Goal: Task Accomplishment & Management: Manage account settings

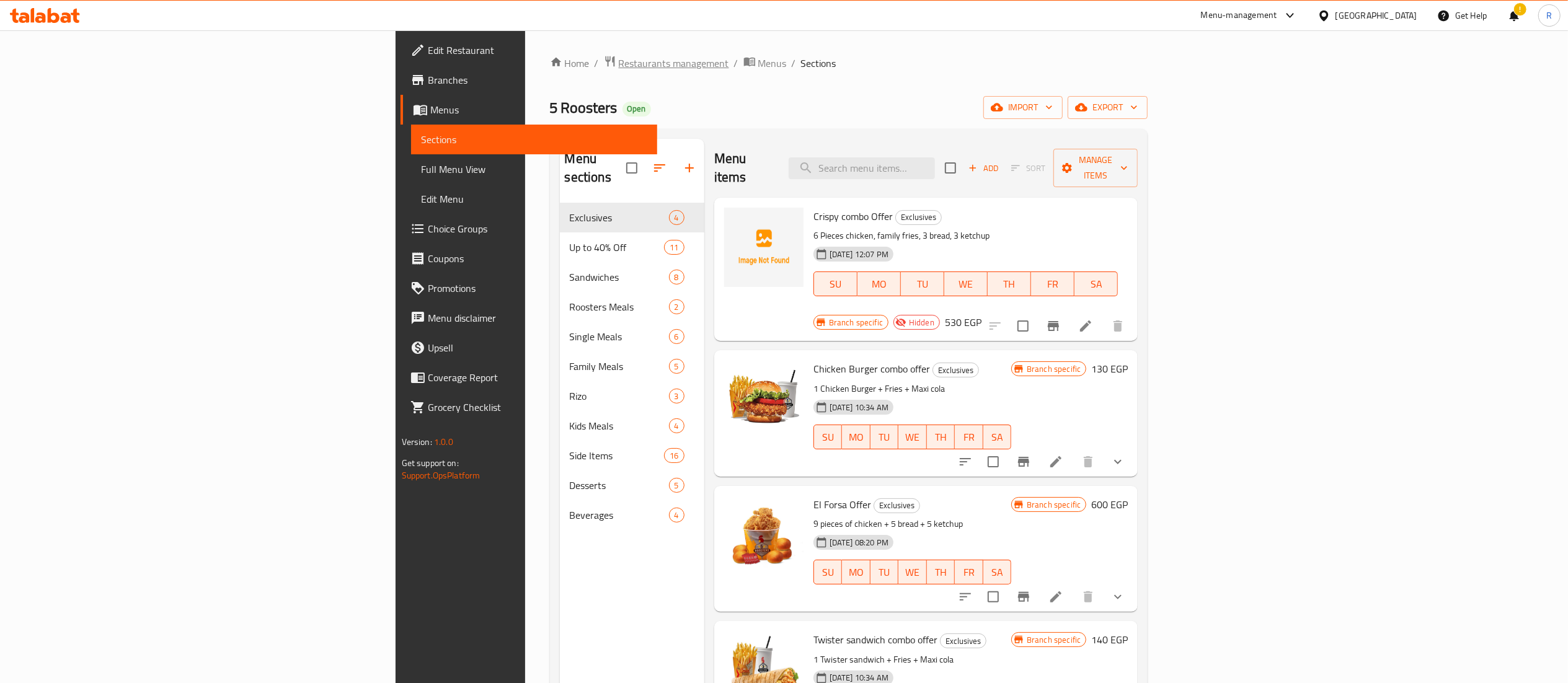
click at [619, 62] on span "Restaurants management" at bounding box center [674, 63] width 110 height 15
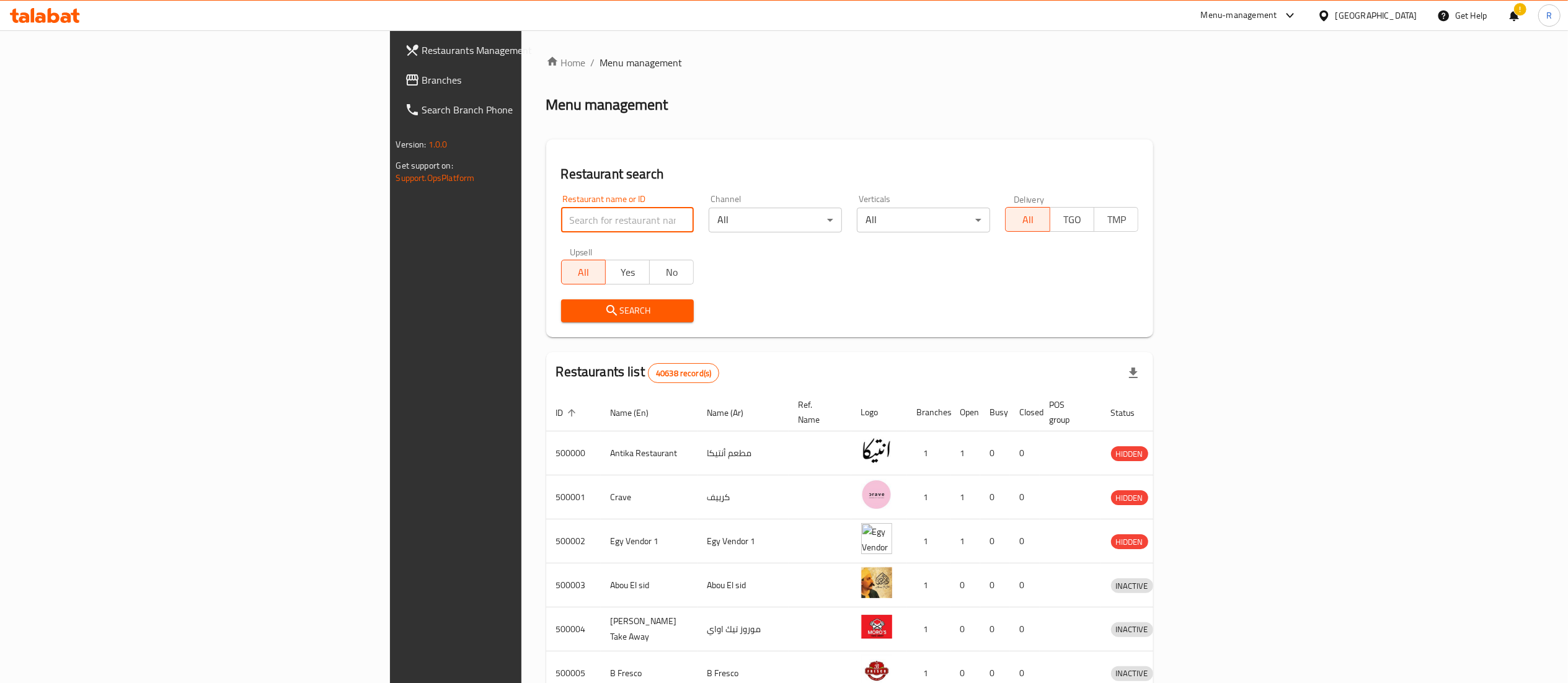
click at [561, 224] on input "search" at bounding box center [627, 220] width 133 height 25
type input "genoise"
click button "Search" at bounding box center [627, 310] width 133 height 23
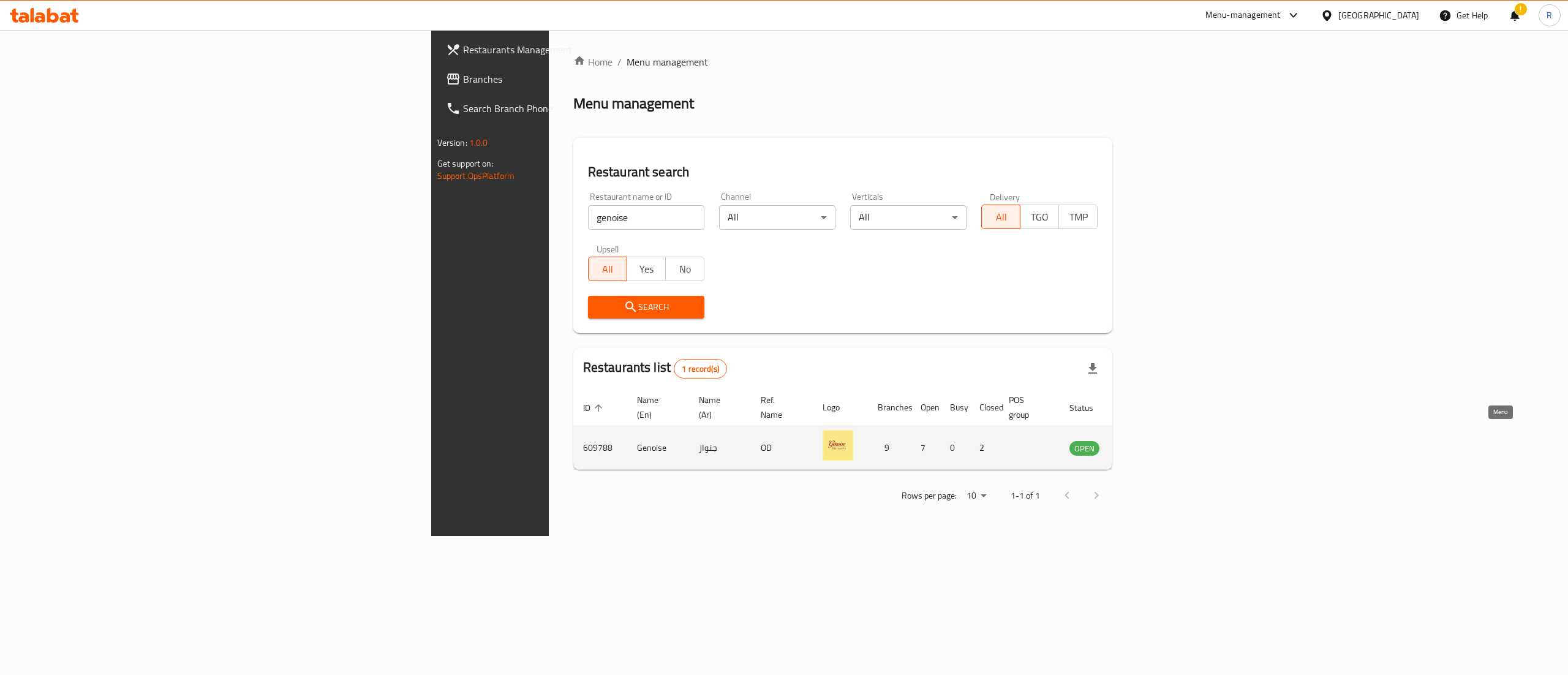
click at [1148, 444] on icon "enhanced table" at bounding box center [1141, 449] width 14 height 10
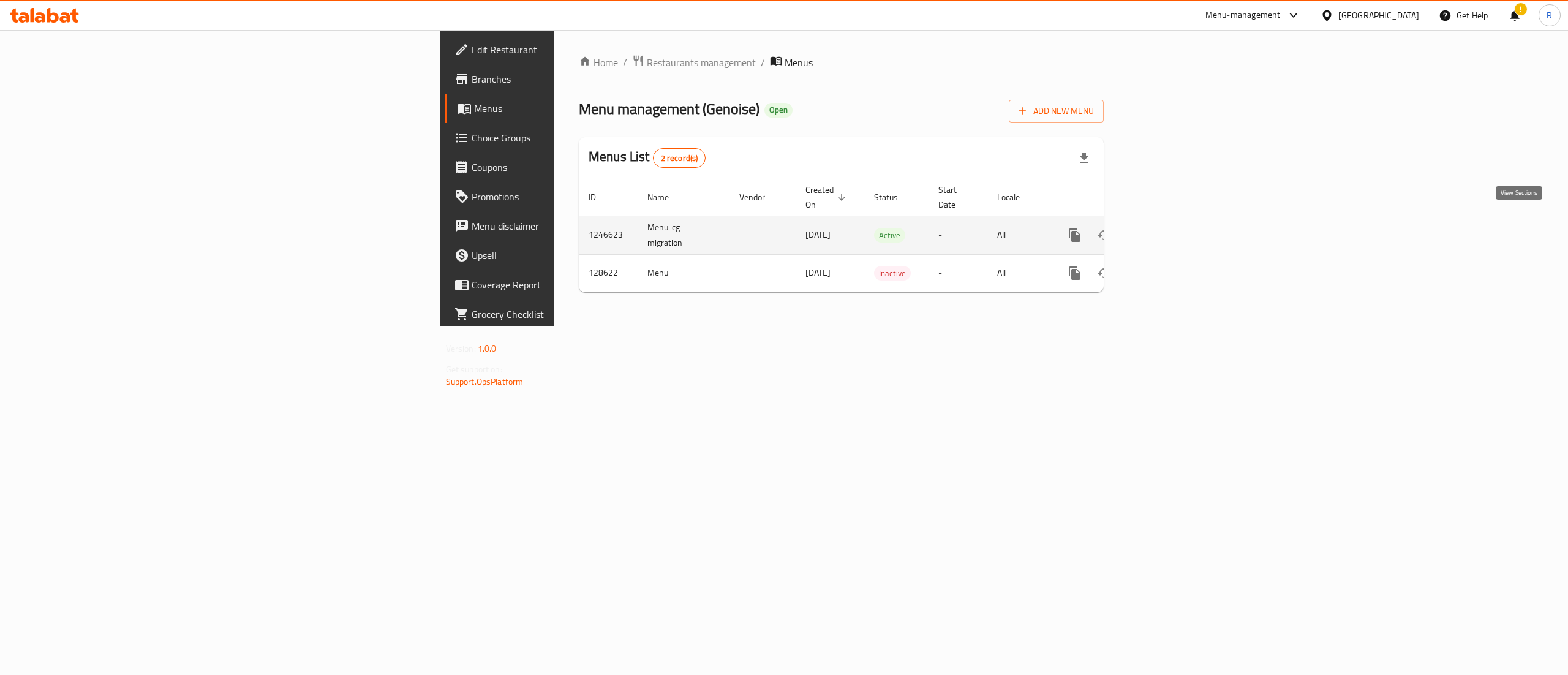
click at [1170, 228] on icon "enhanced table" at bounding box center [1163, 235] width 15 height 15
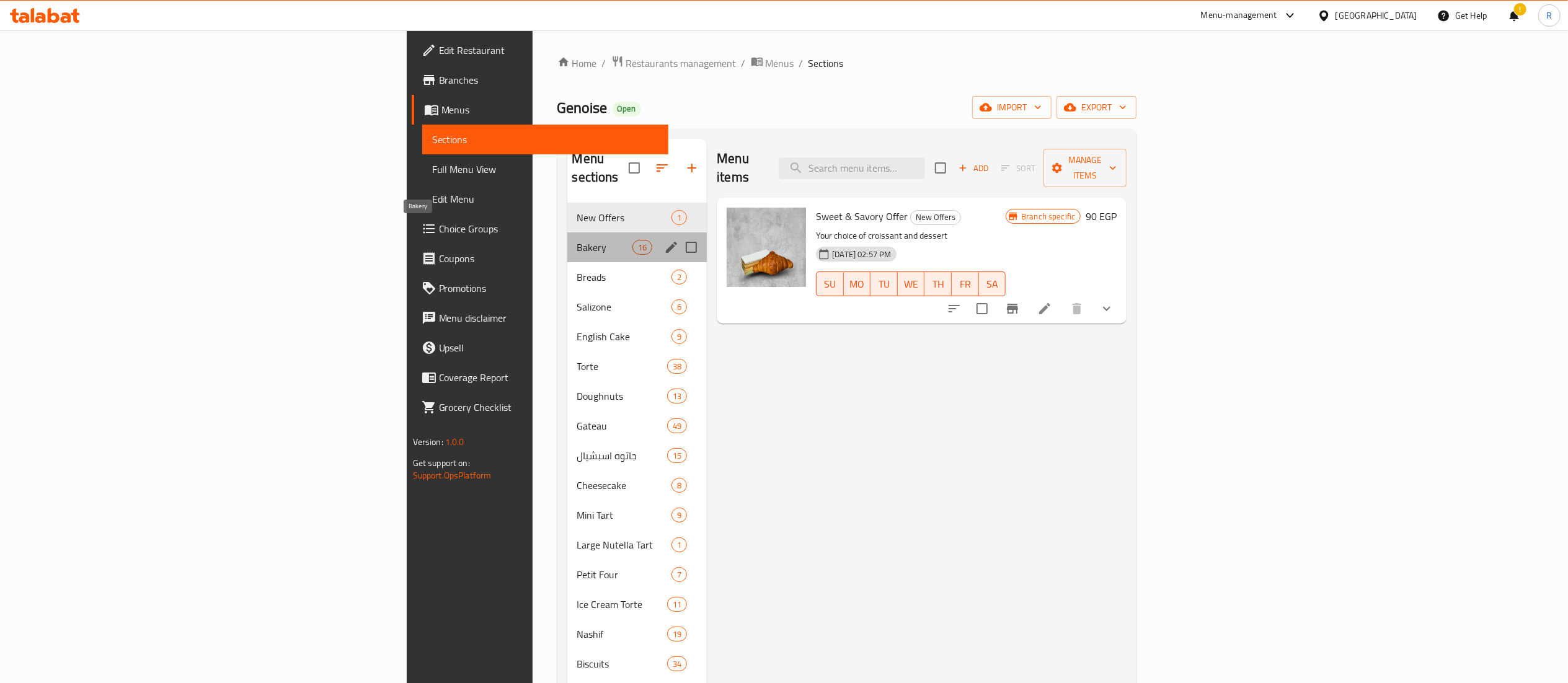
click at [577, 240] on span "Bakery" at bounding box center [605, 248] width 55 height 15
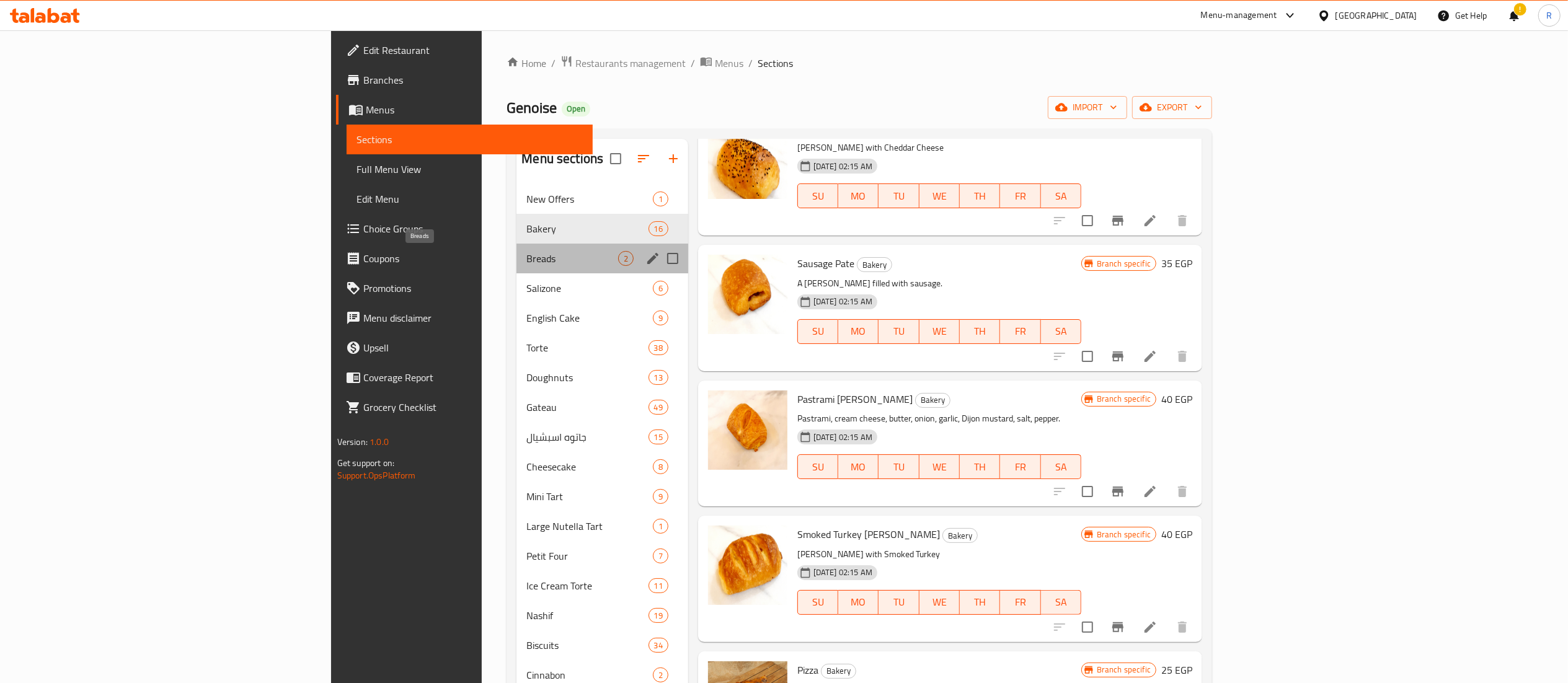
click at [526, 264] on span "Breads" at bounding box center [572, 259] width 91 height 15
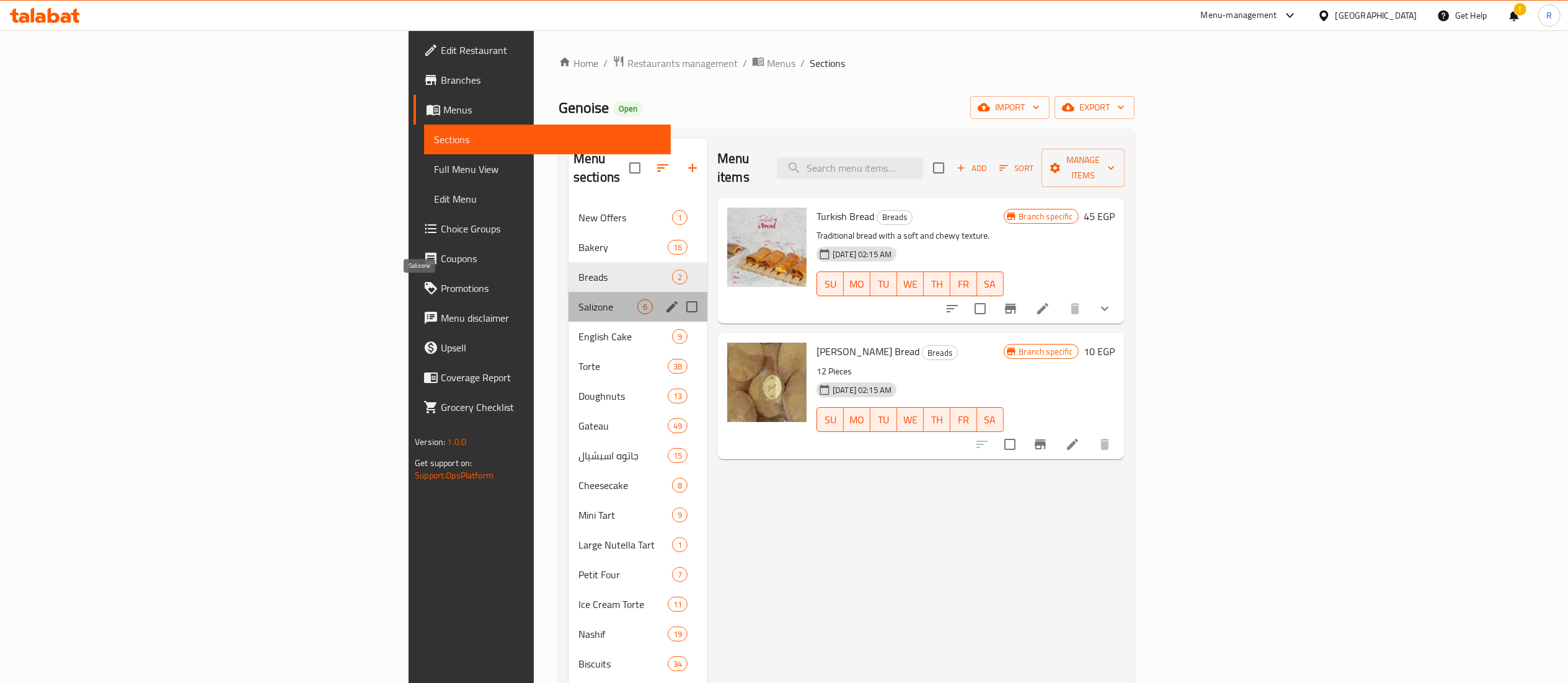
click at [578, 299] on span "Salizone" at bounding box center [607, 307] width 59 height 15
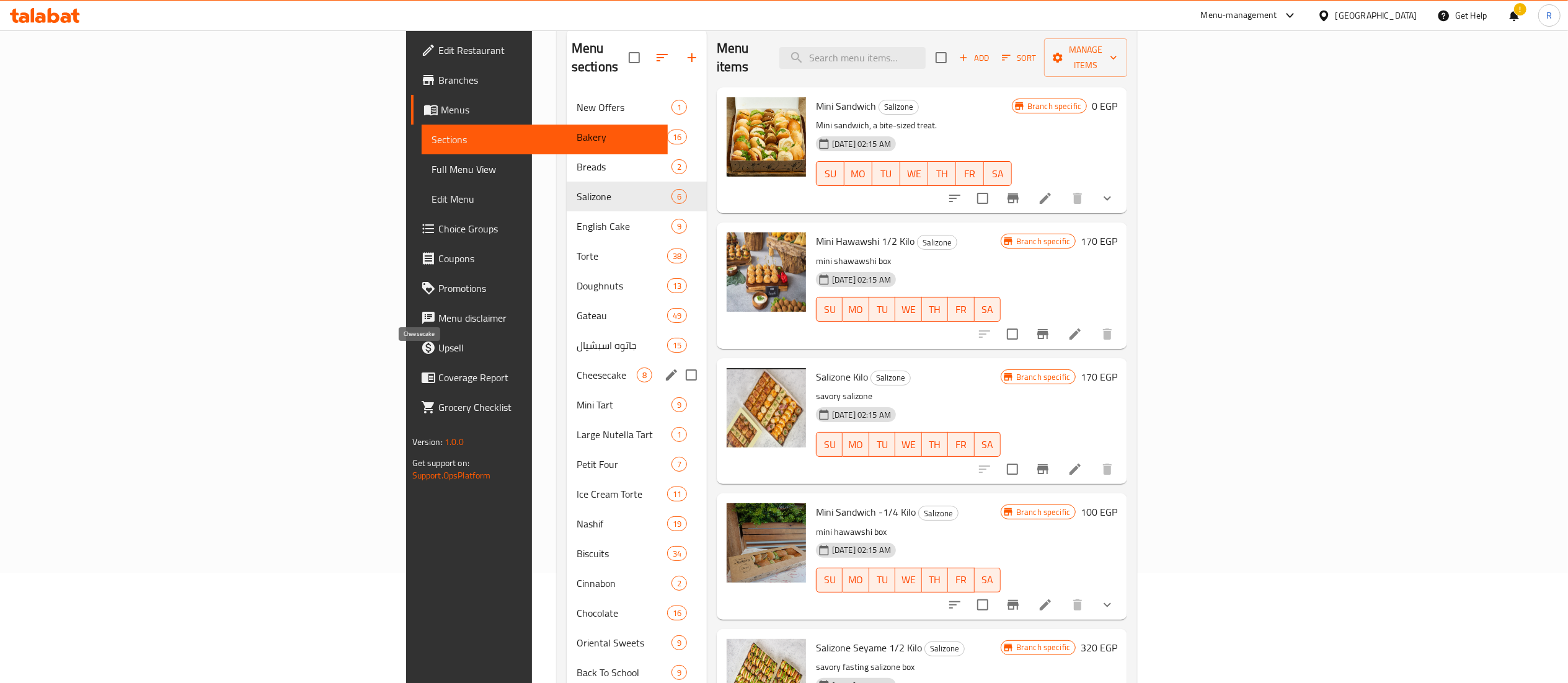
scroll to position [79, 0]
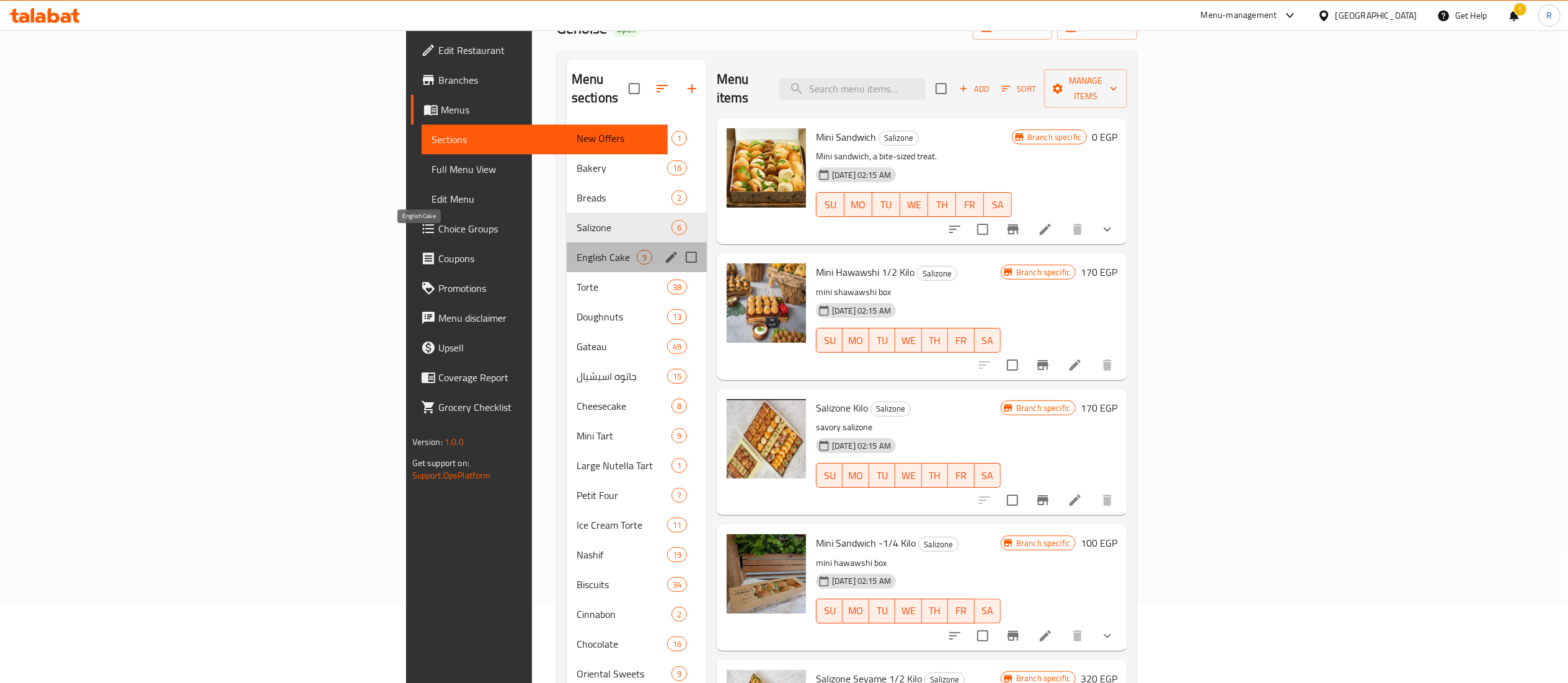
click at [577, 250] on span "English Cake" at bounding box center [606, 257] width 60 height 15
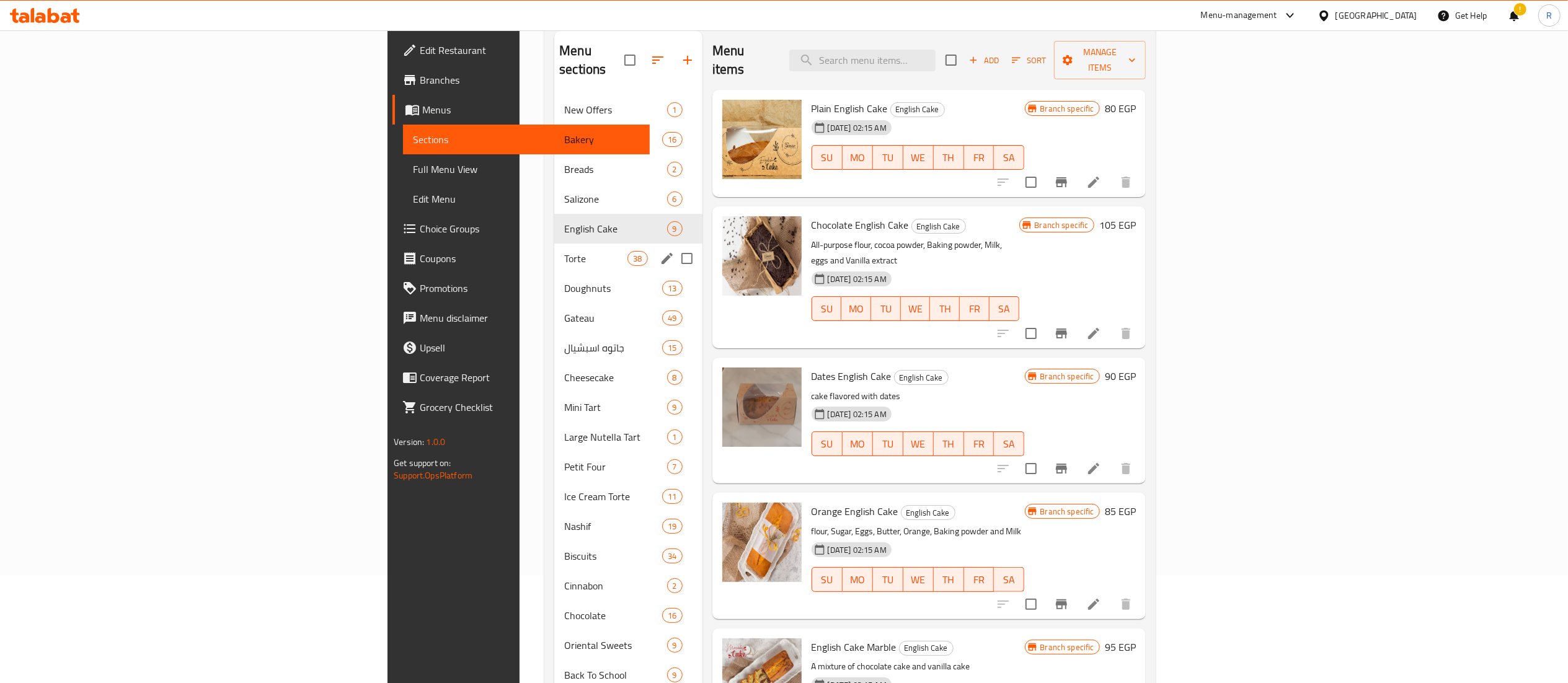
scroll to position [90, 0]
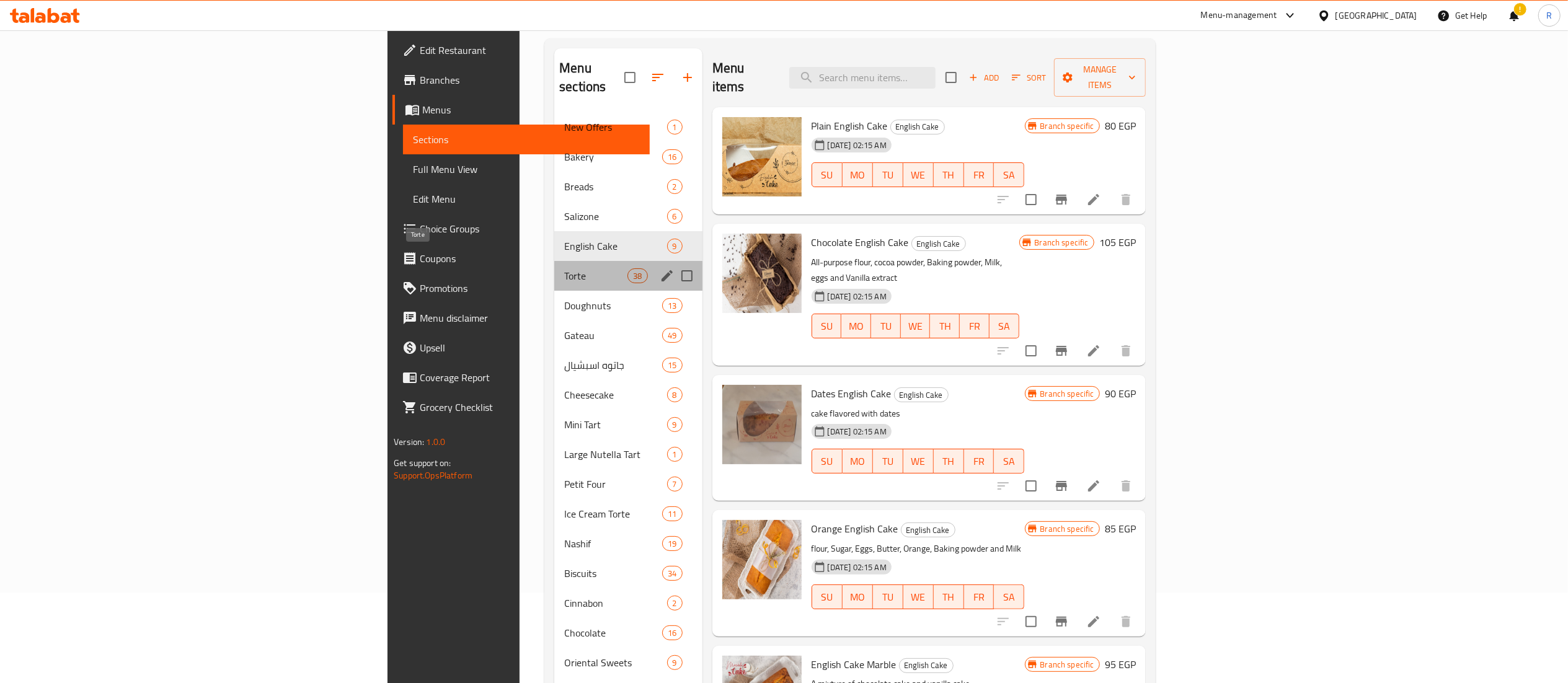
click at [564, 268] on span "Torte" at bounding box center [596, 276] width 63 height 15
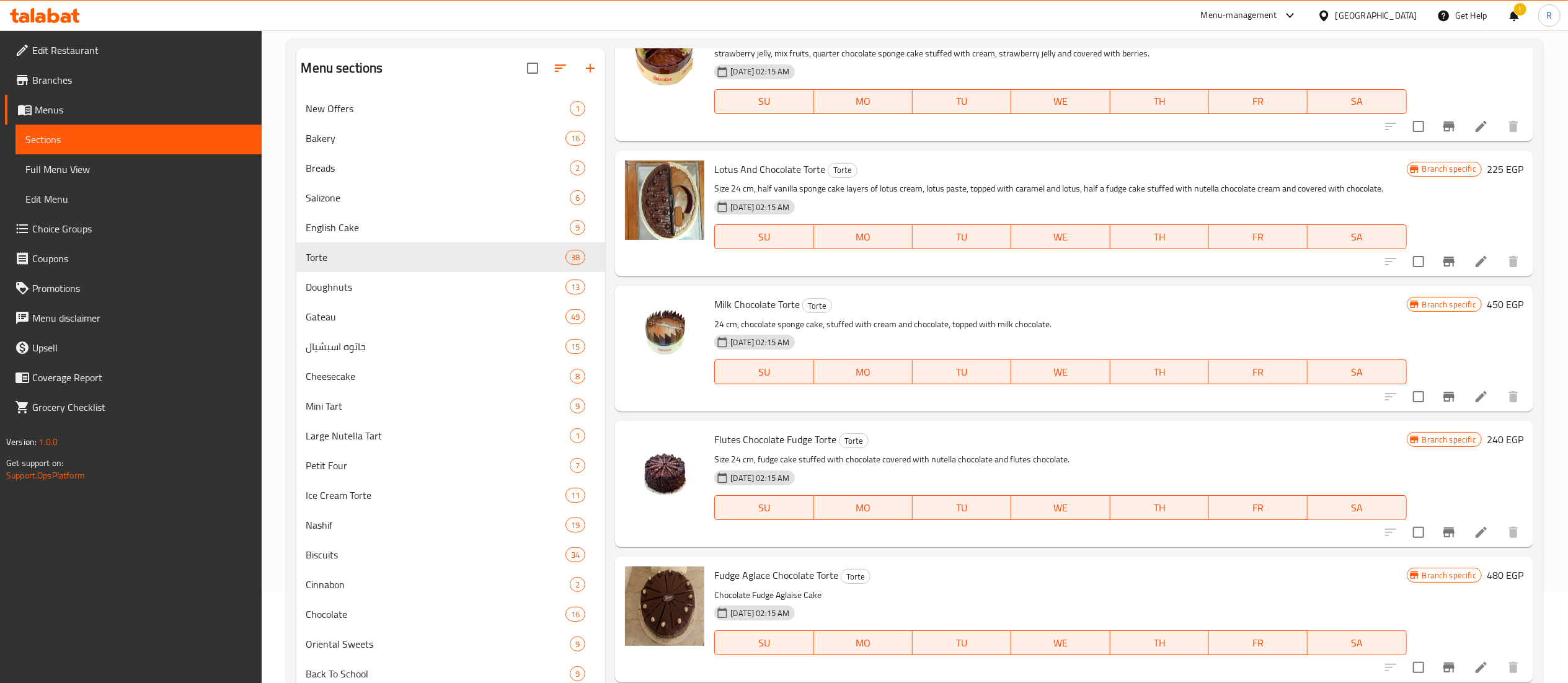
scroll to position [3135, 0]
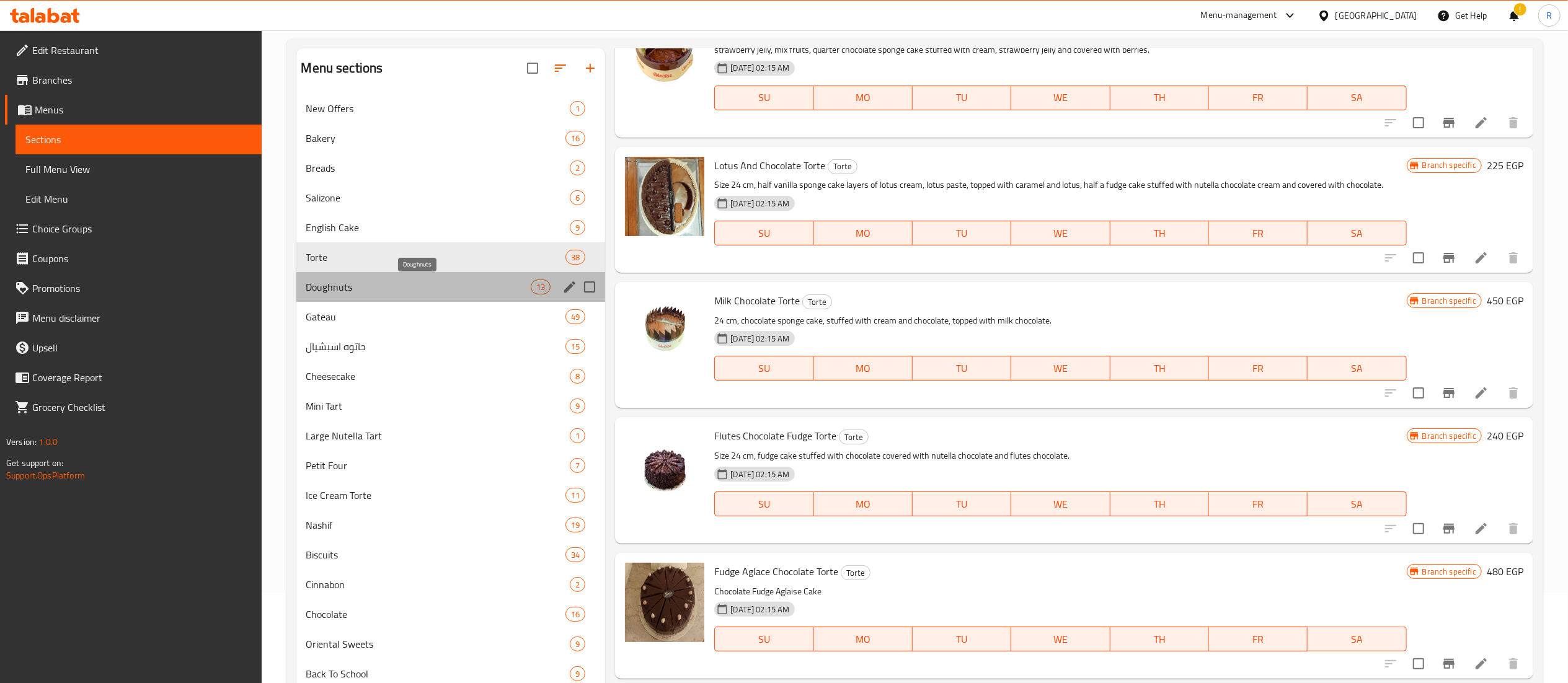
click at [457, 280] on span "Doughnuts" at bounding box center [419, 287] width 225 height 15
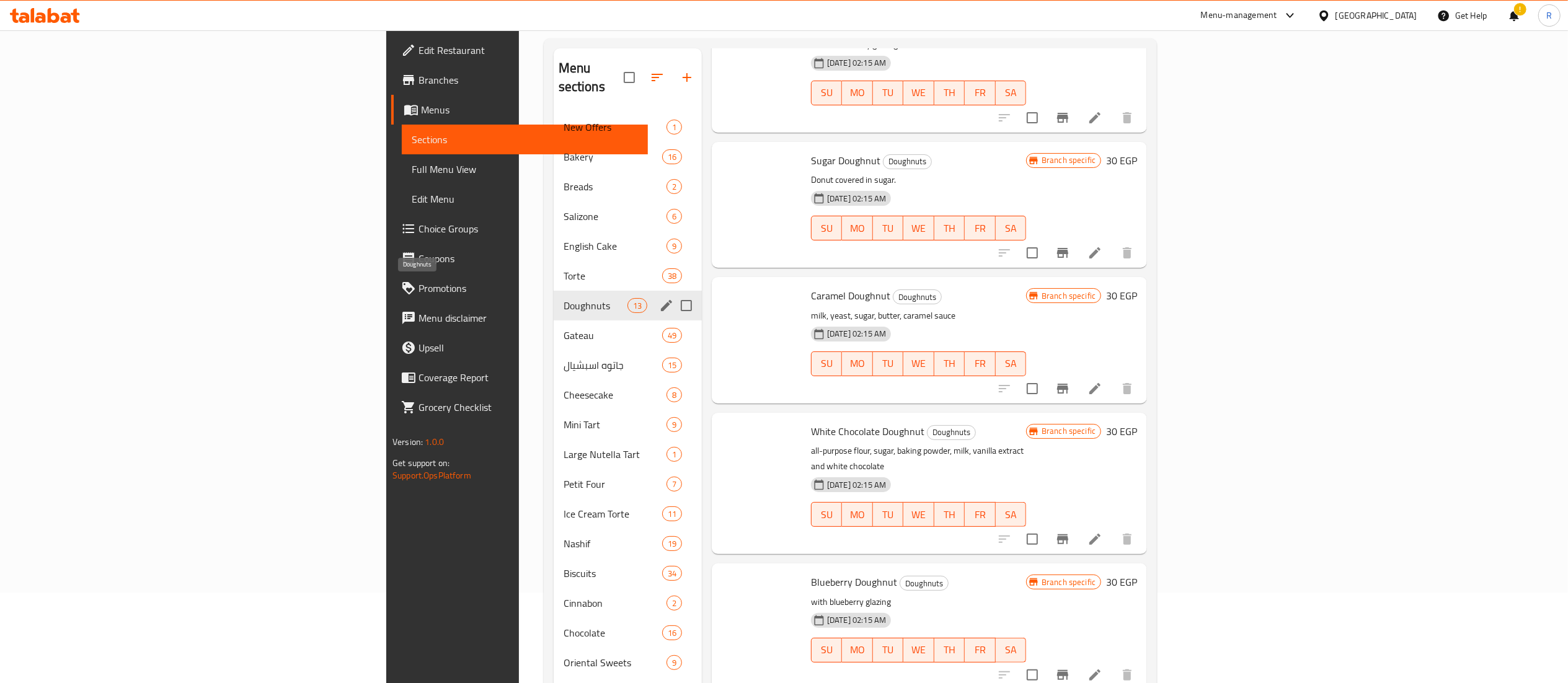
scroll to position [491, 0]
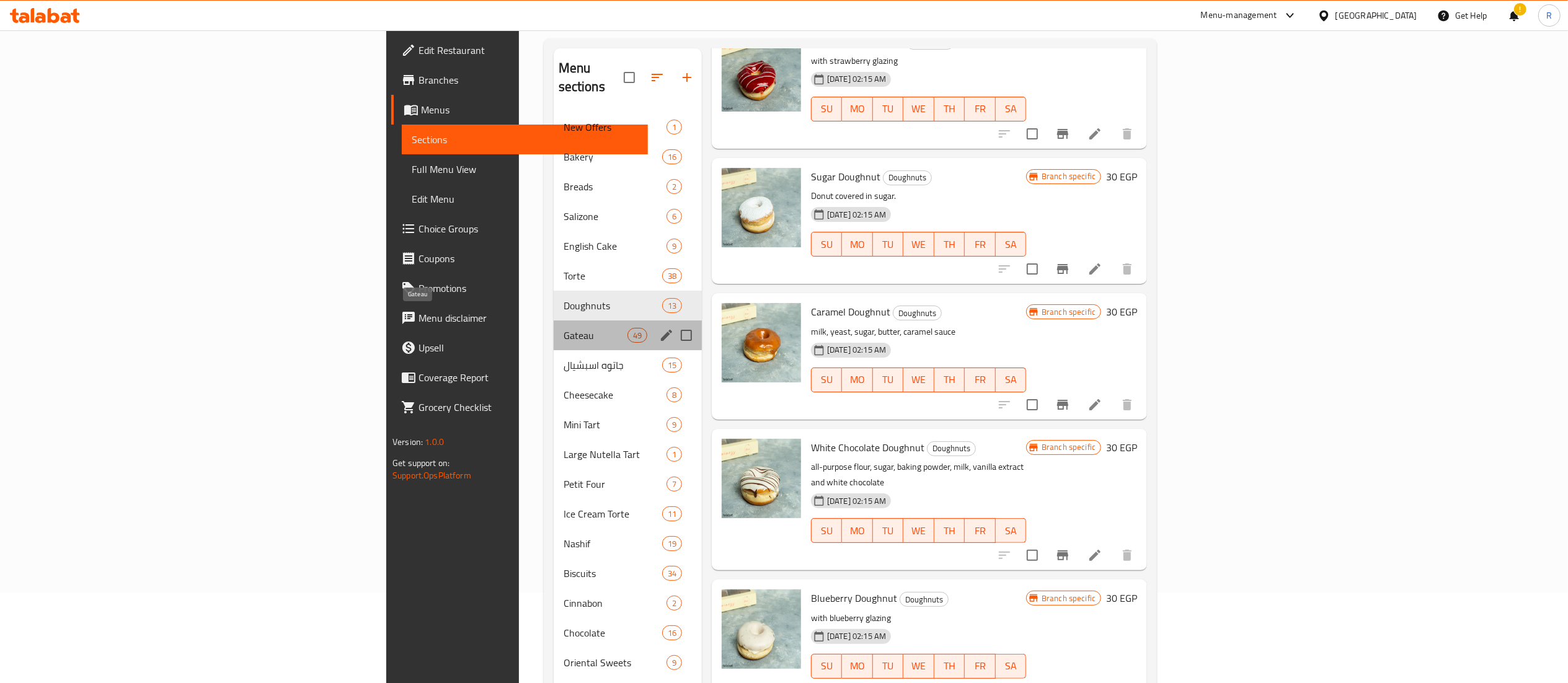
click at [564, 328] on span "Gateau" at bounding box center [595, 335] width 64 height 15
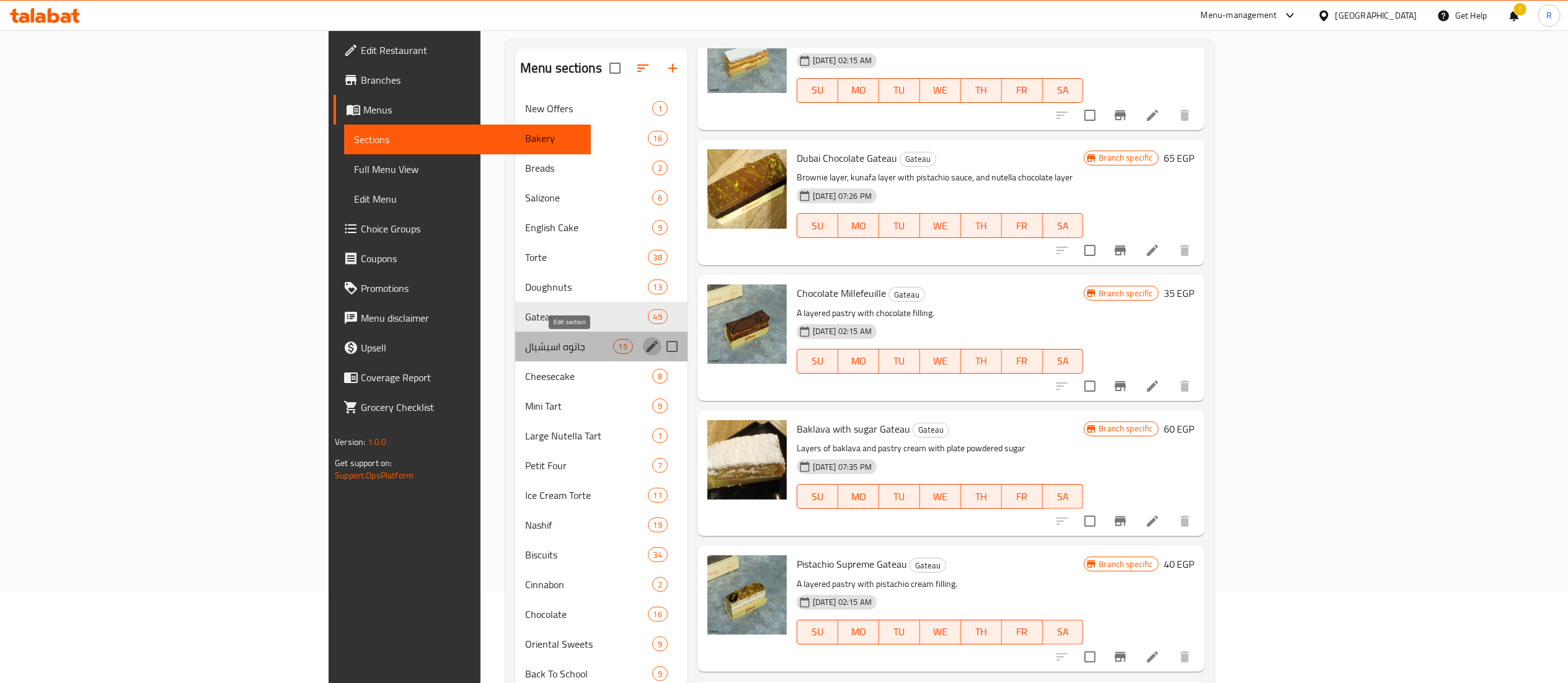
click at [645, 344] on icon "edit" at bounding box center [653, 347] width 15 height 15
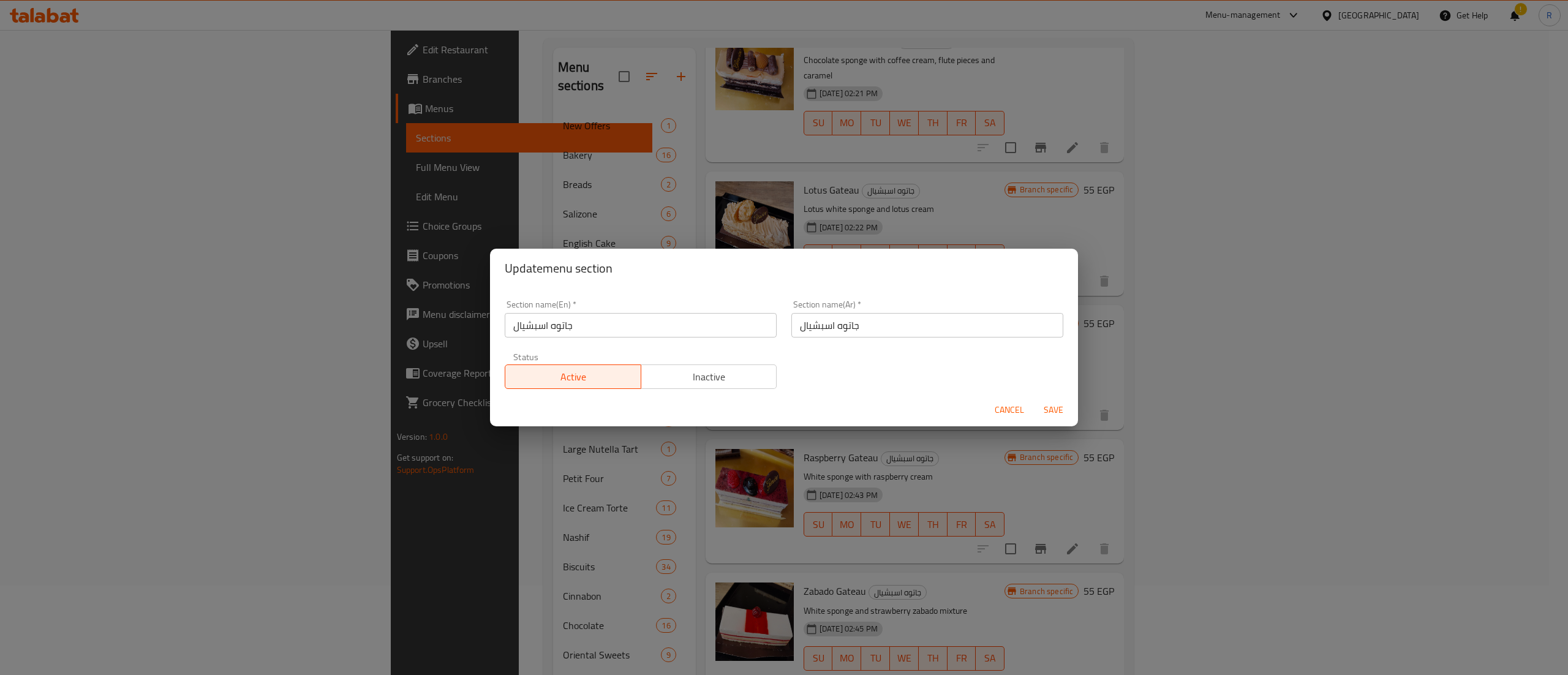
click at [704, 325] on input "جاتوه اسبشيال" at bounding box center [641, 325] width 272 height 25
type input "س"
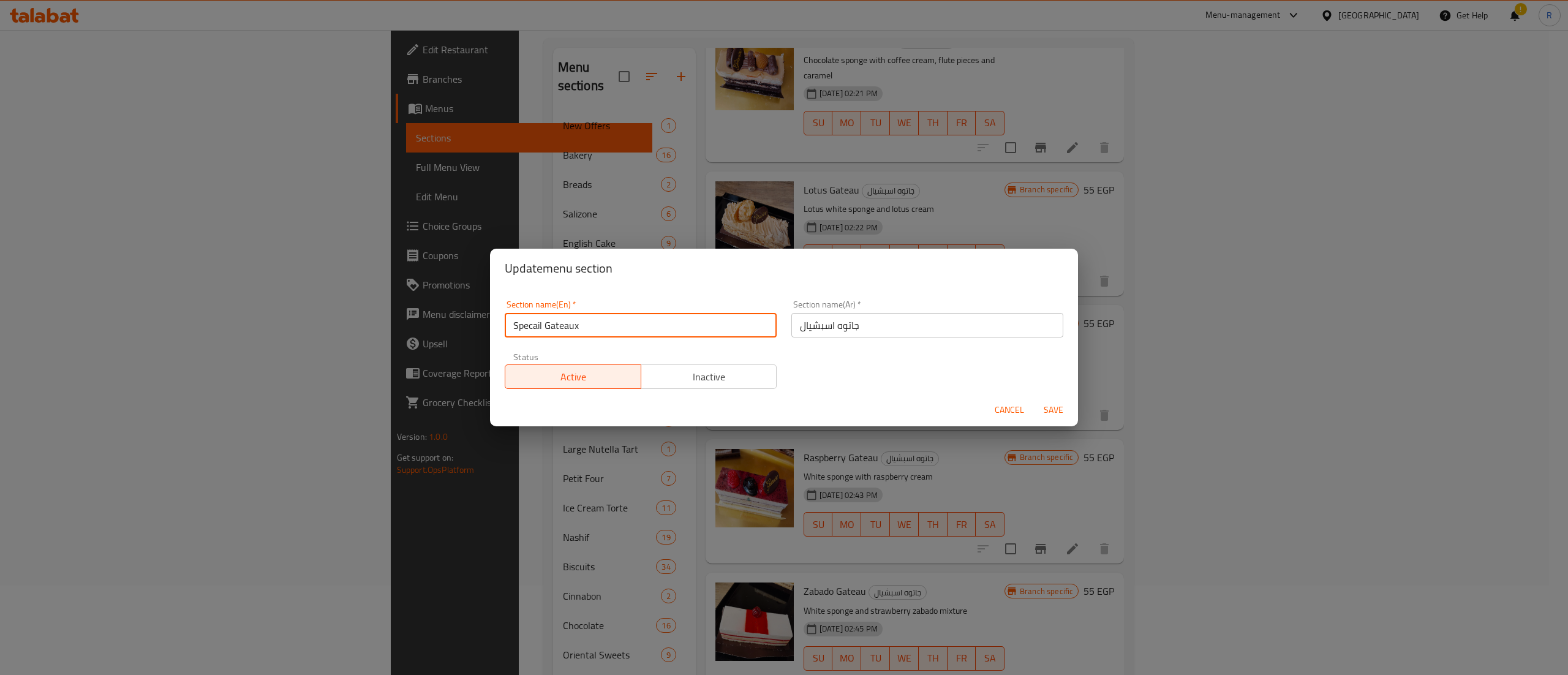
type input "Specail Gateaux"
click at [1061, 415] on span "Save" at bounding box center [1053, 410] width 29 height 15
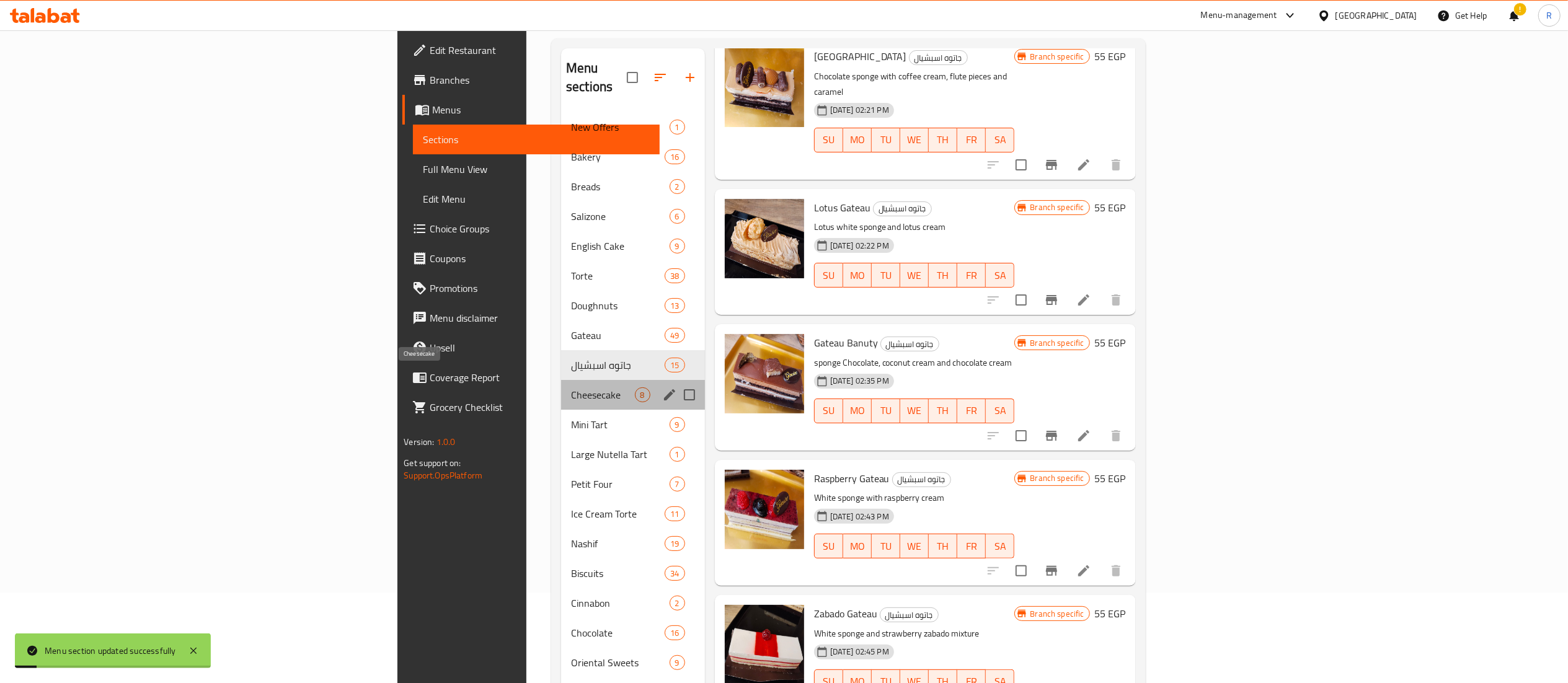
click at [571, 388] on span "Cheesecake" at bounding box center [603, 395] width 64 height 15
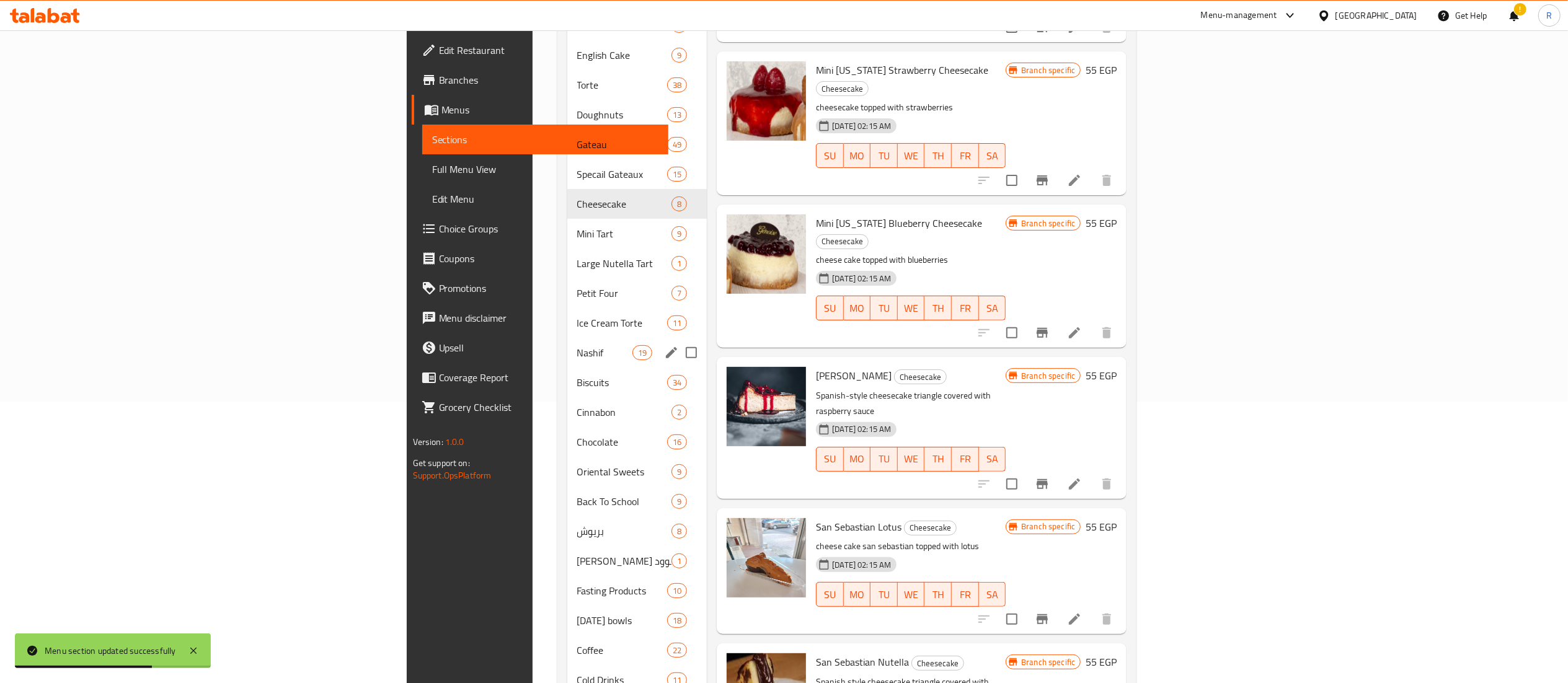
scroll to position [272, 0]
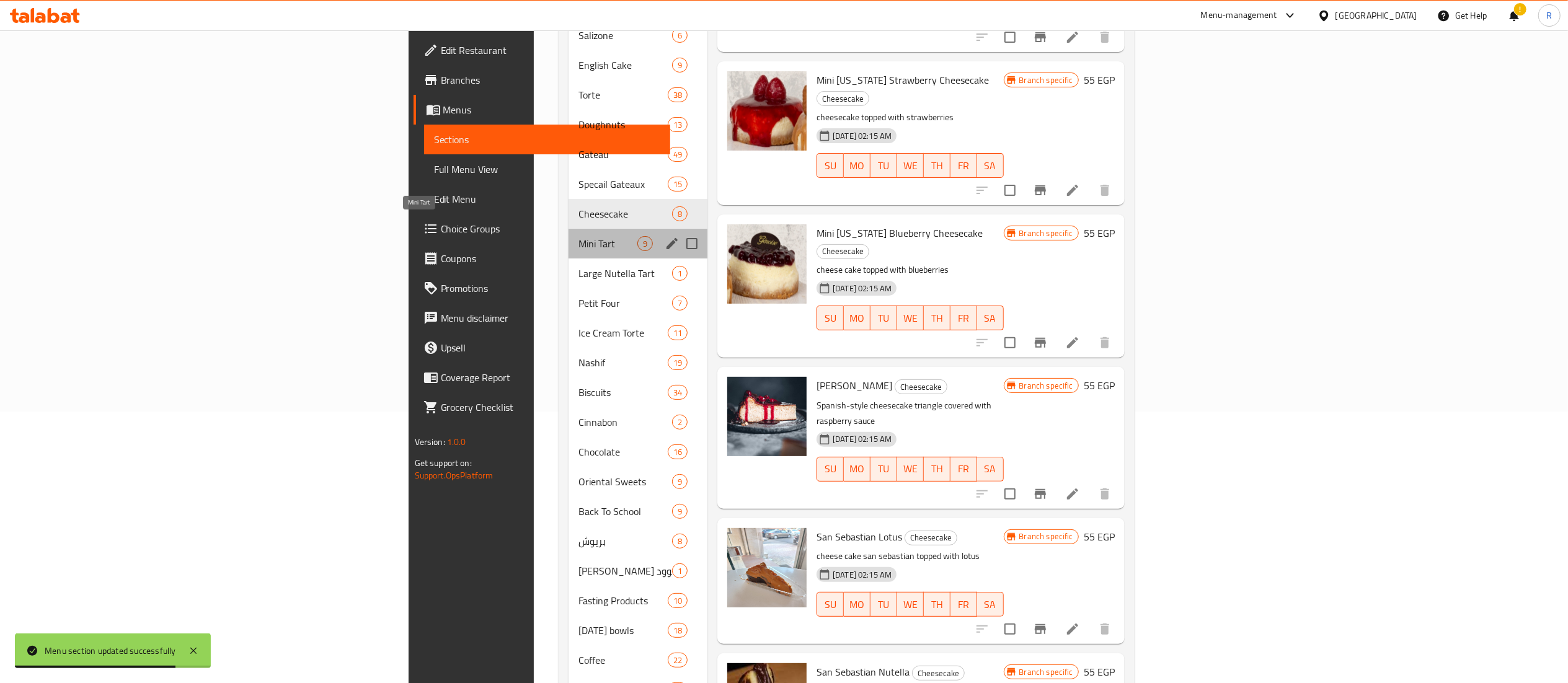
click at [578, 236] on span "Mini Tart" at bounding box center [607, 244] width 59 height 15
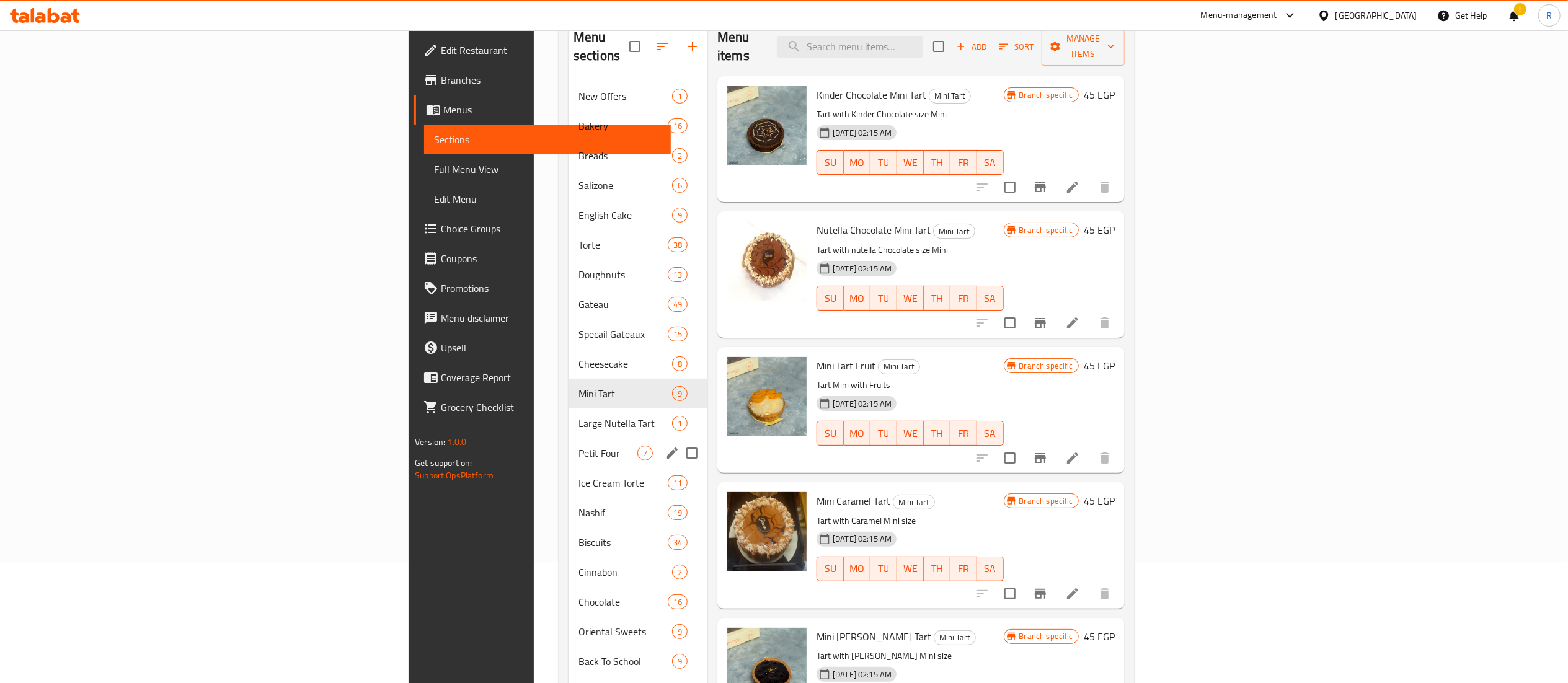
scroll to position [126, 0]
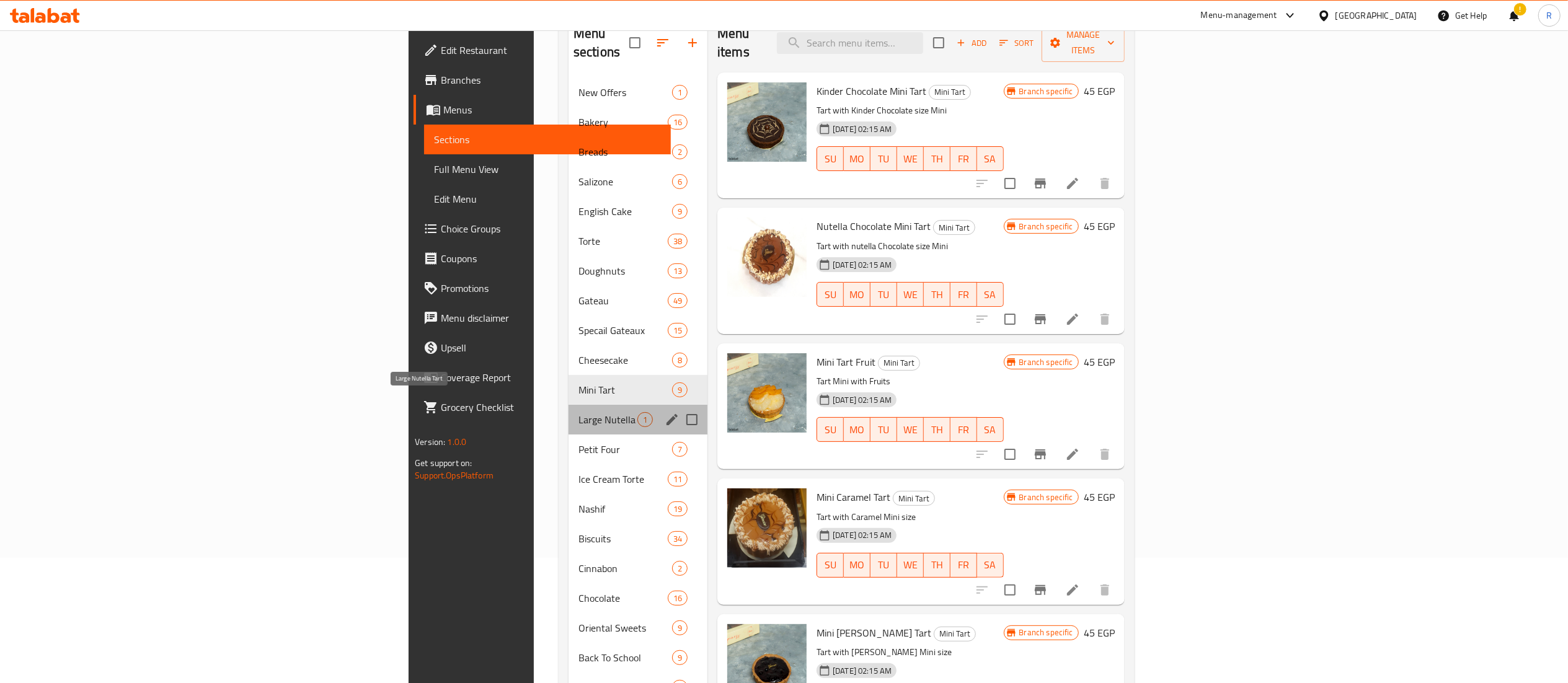
click at [578, 413] on span "Large Nutella Tart" at bounding box center [607, 420] width 59 height 15
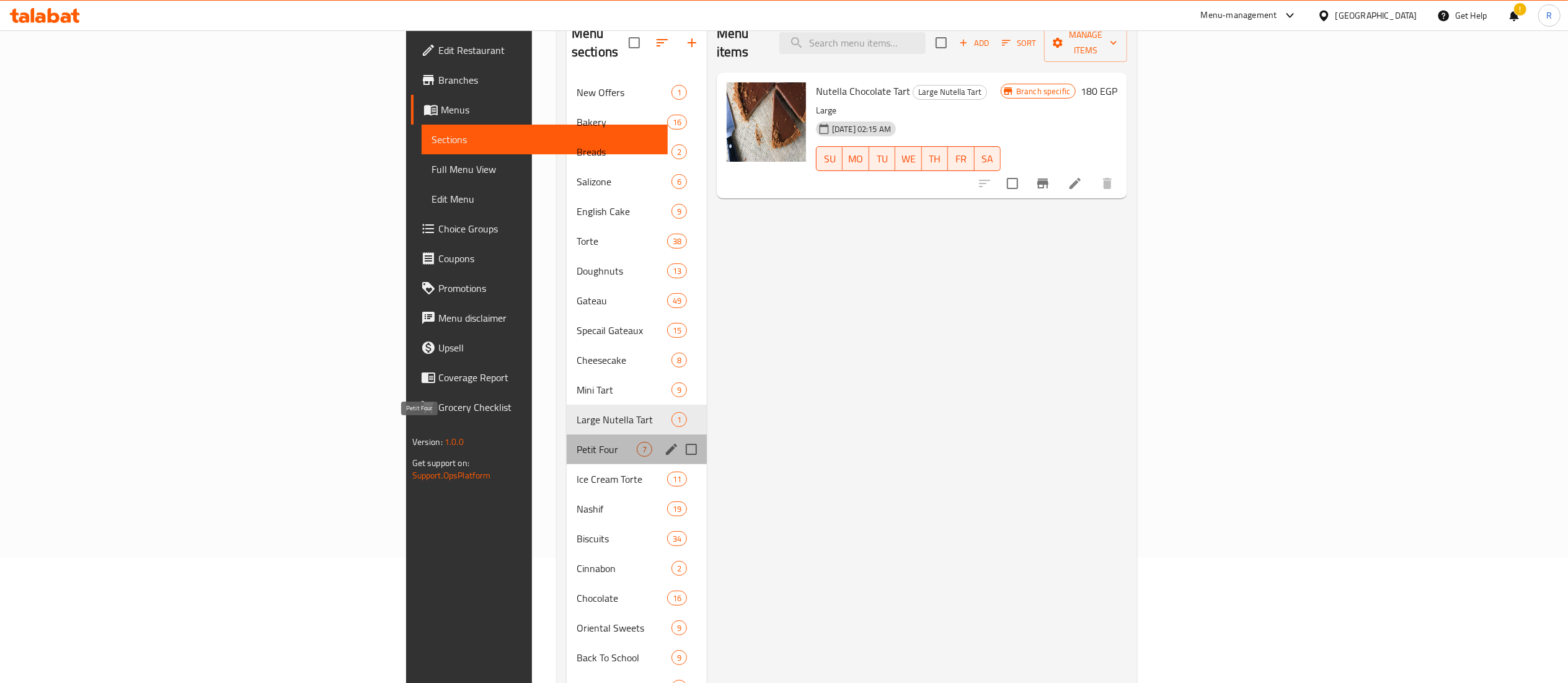
click at [577, 442] on span "Petit Four" at bounding box center [606, 450] width 60 height 15
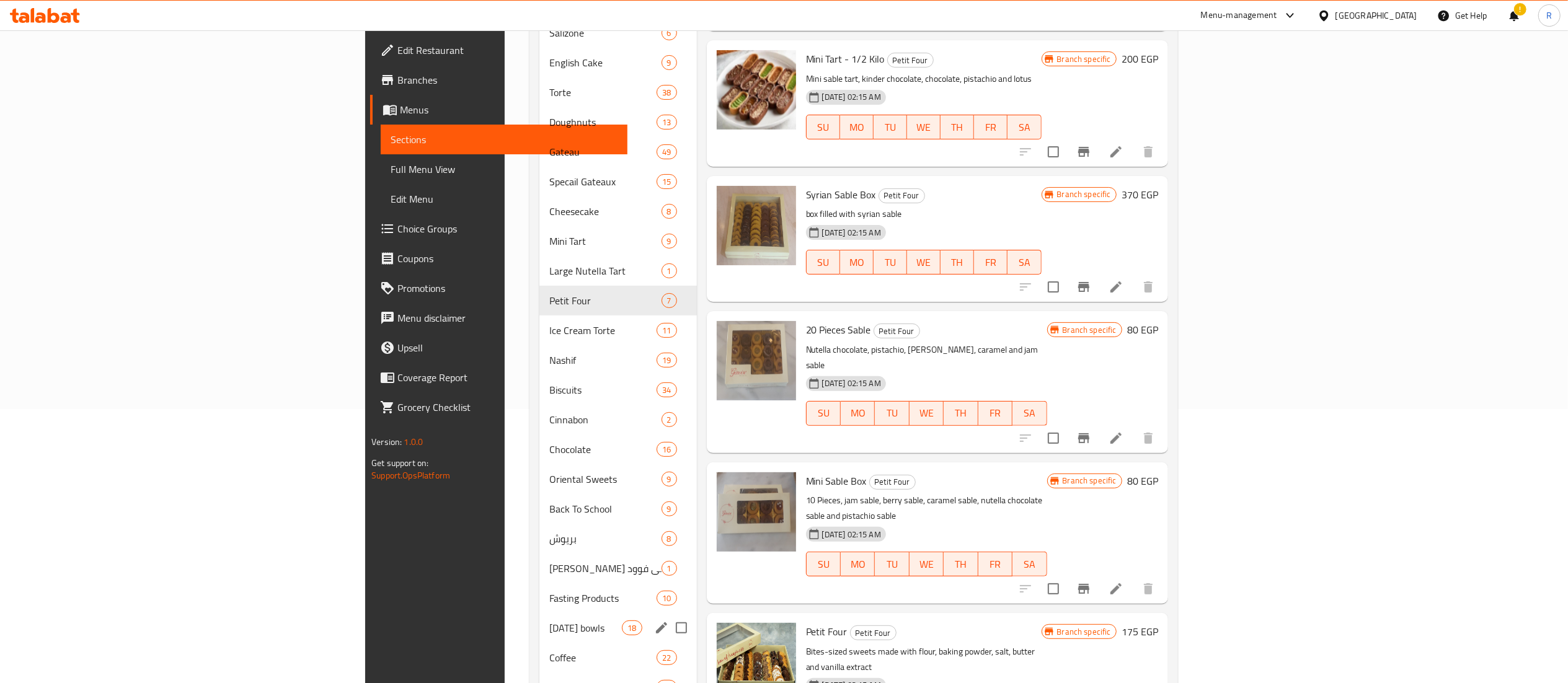
scroll to position [258, 0]
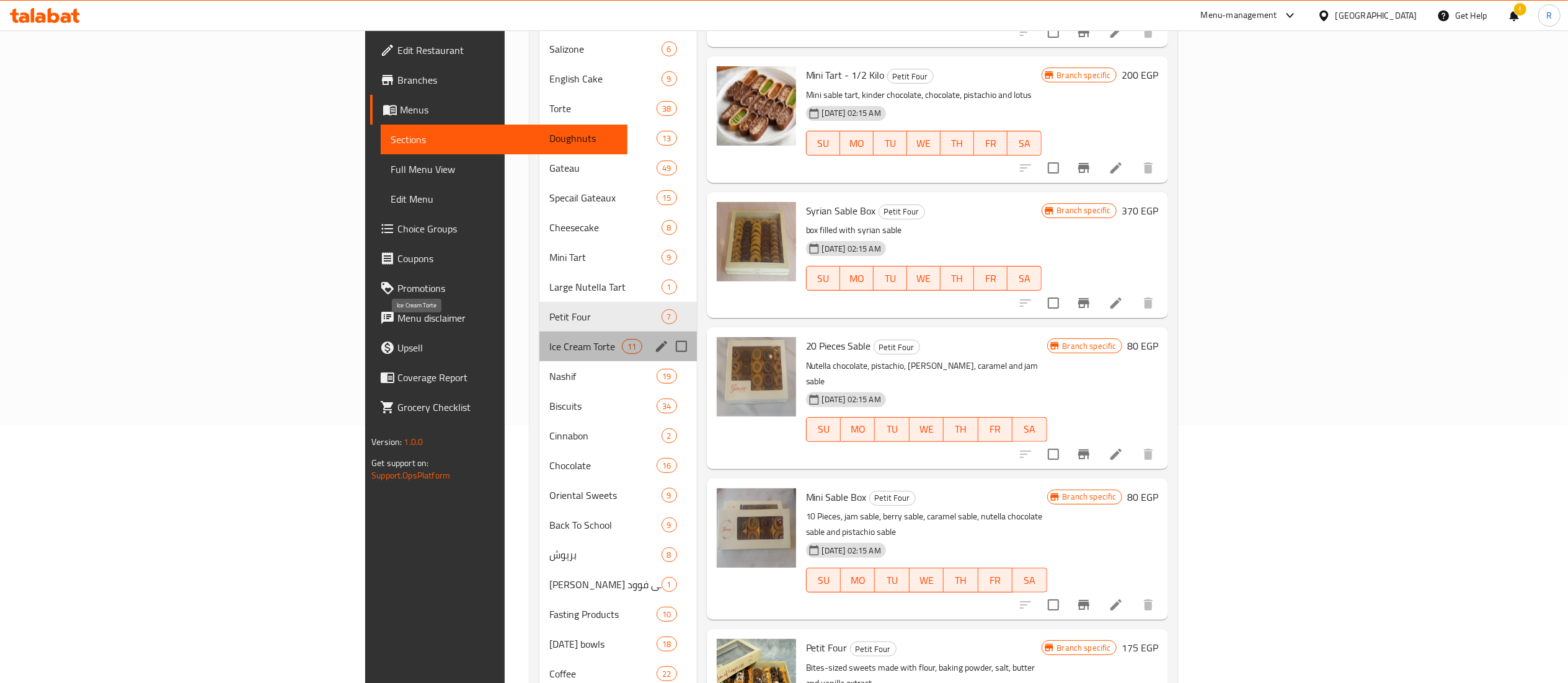
click at [549, 339] on span "Ice Cream Torte" at bounding box center [585, 347] width 72 height 15
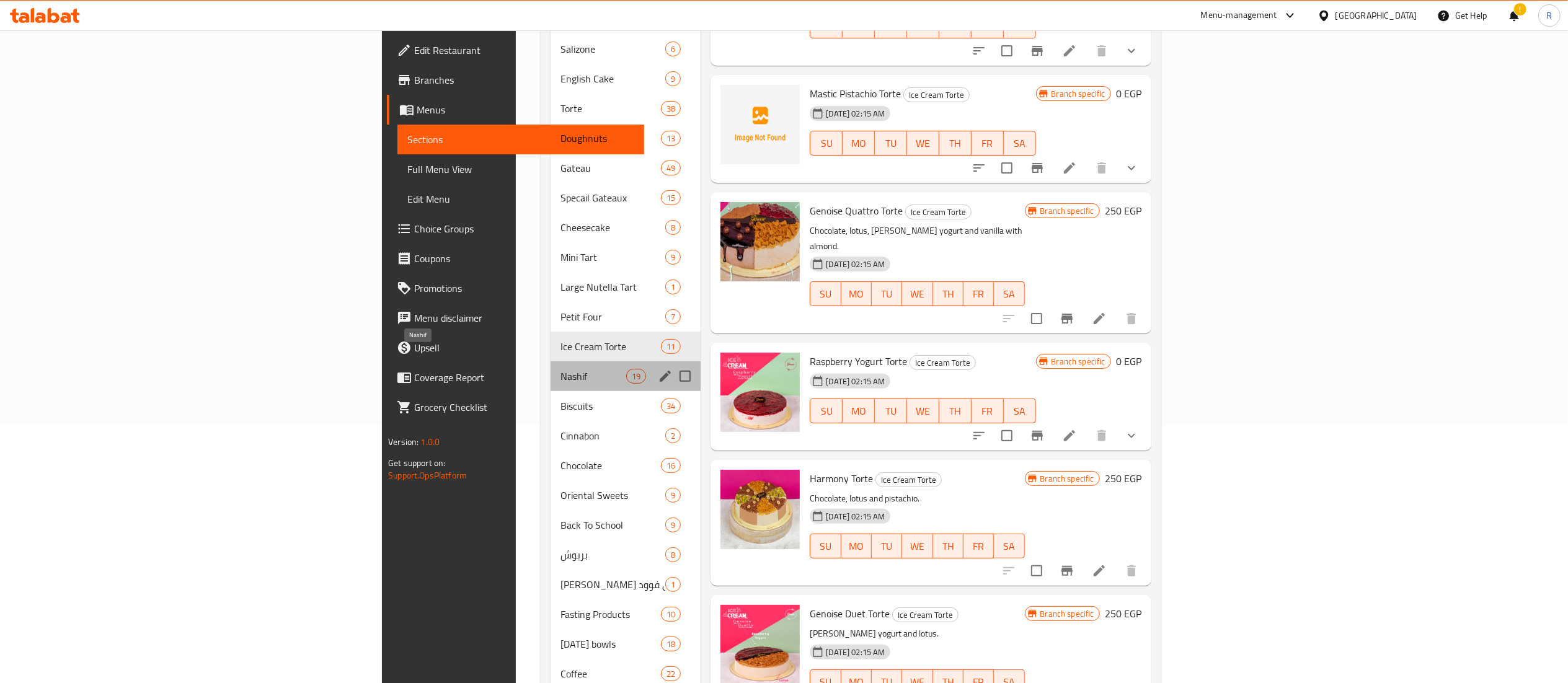
click at [560, 369] on span "Nashif" at bounding box center [593, 377] width 66 height 15
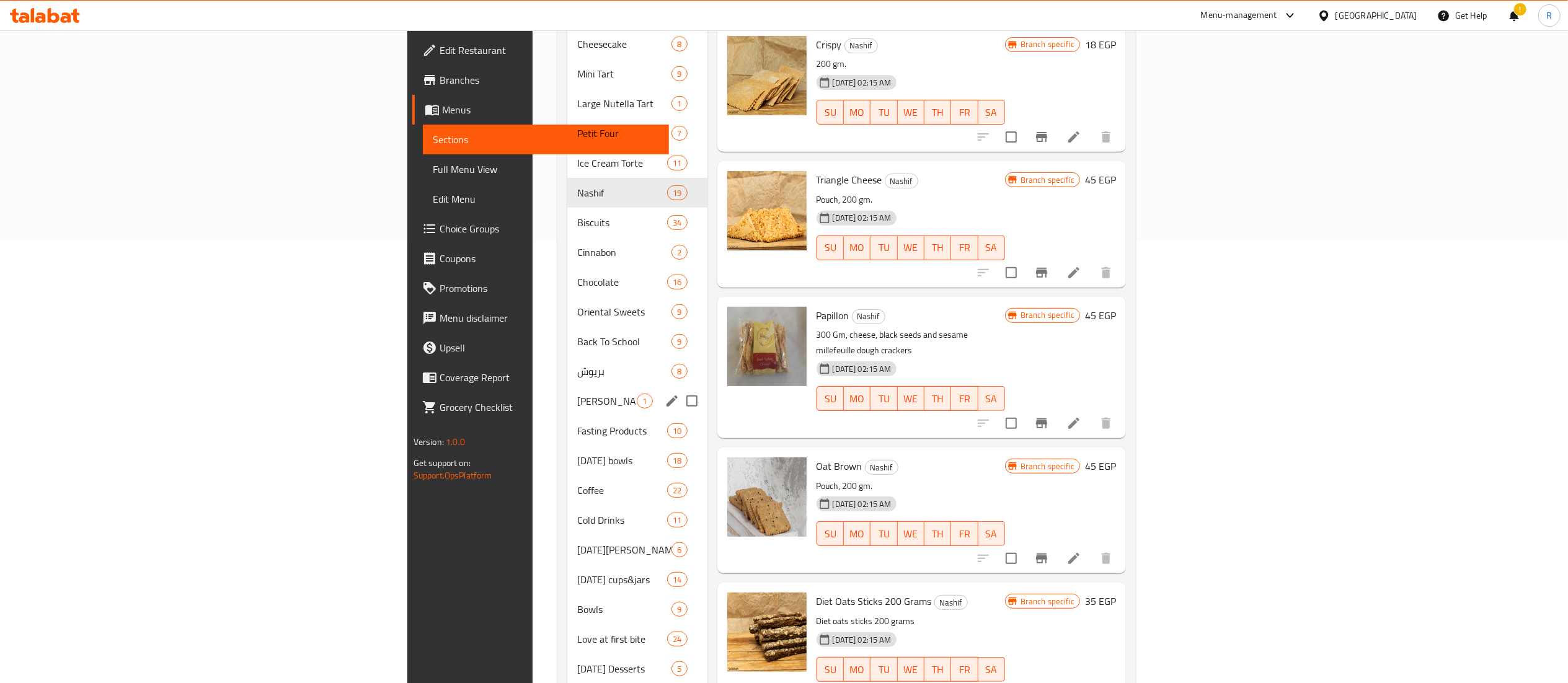
scroll to position [437, 0]
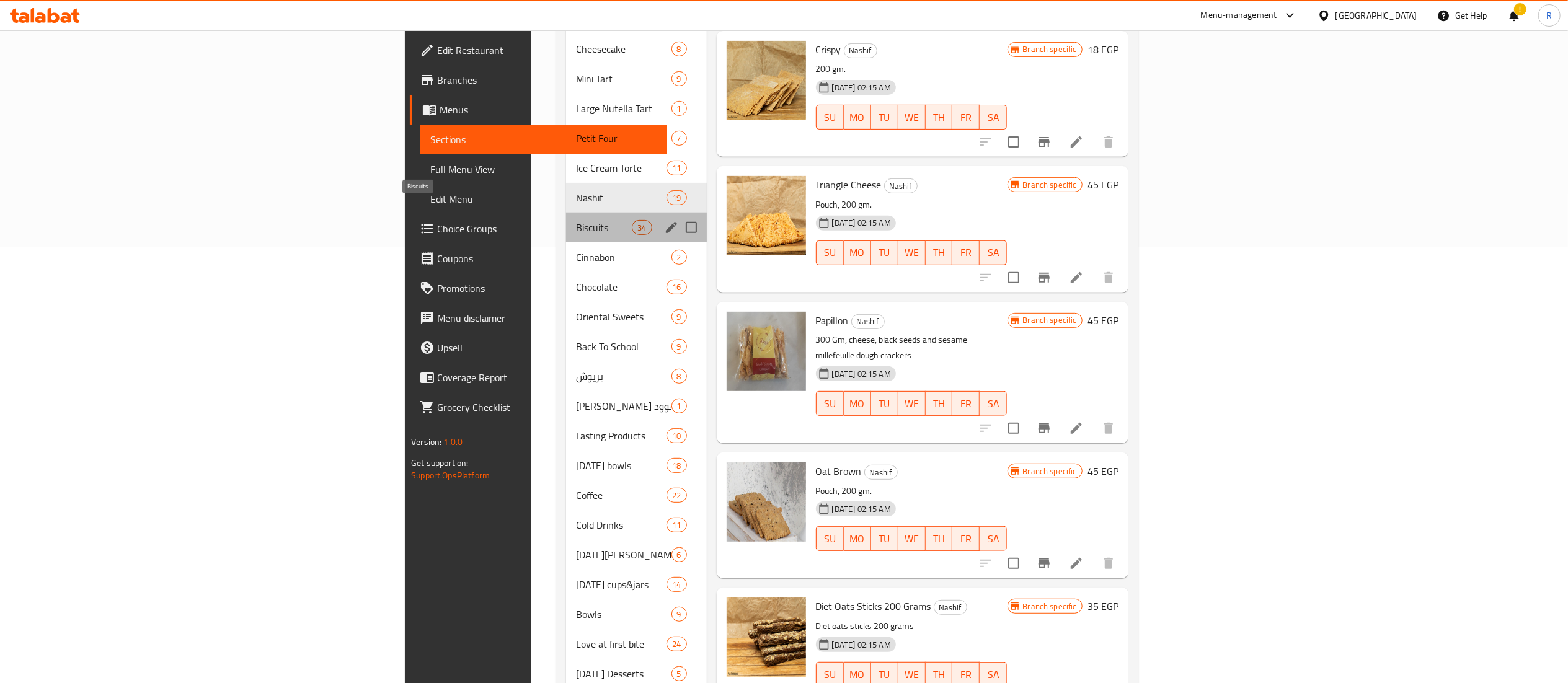
click at [576, 220] on span "Biscuits" at bounding box center [604, 228] width 56 height 15
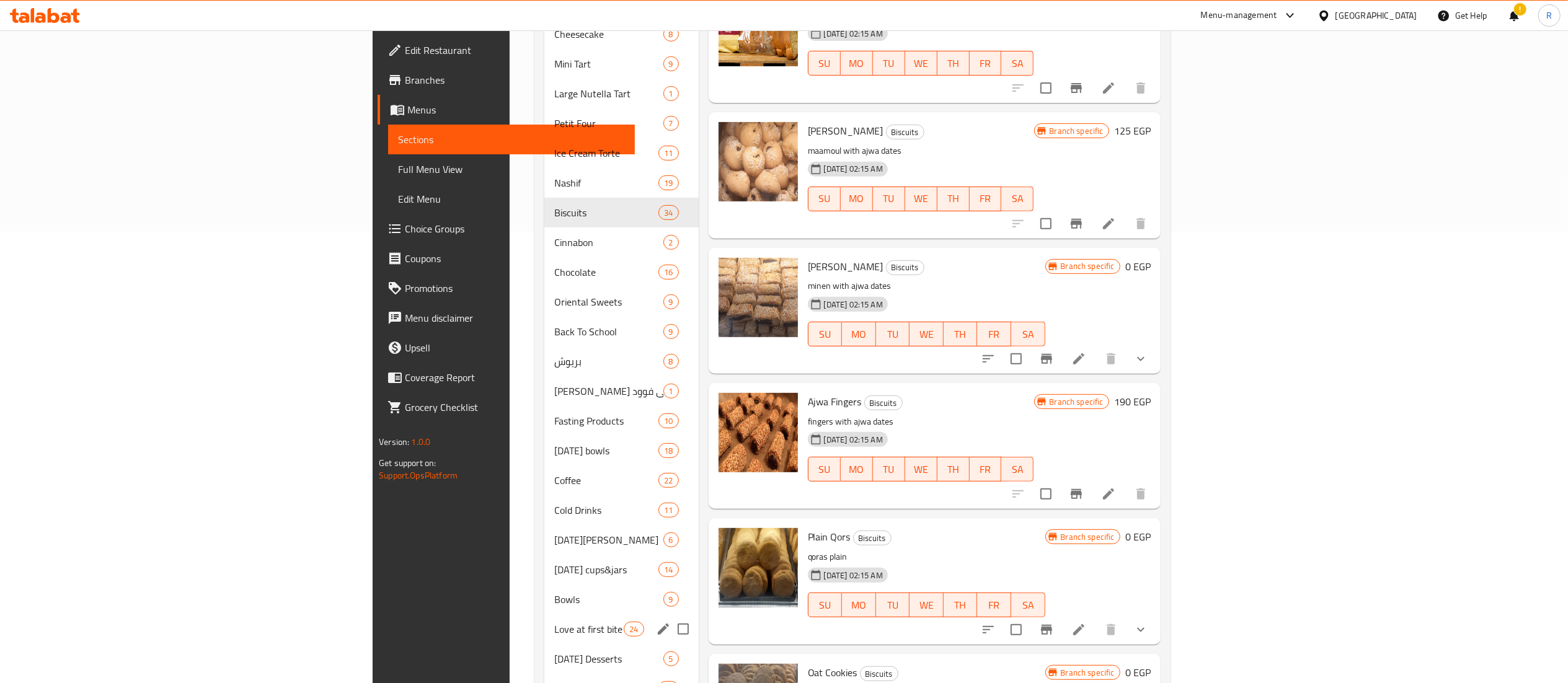
scroll to position [420, 0]
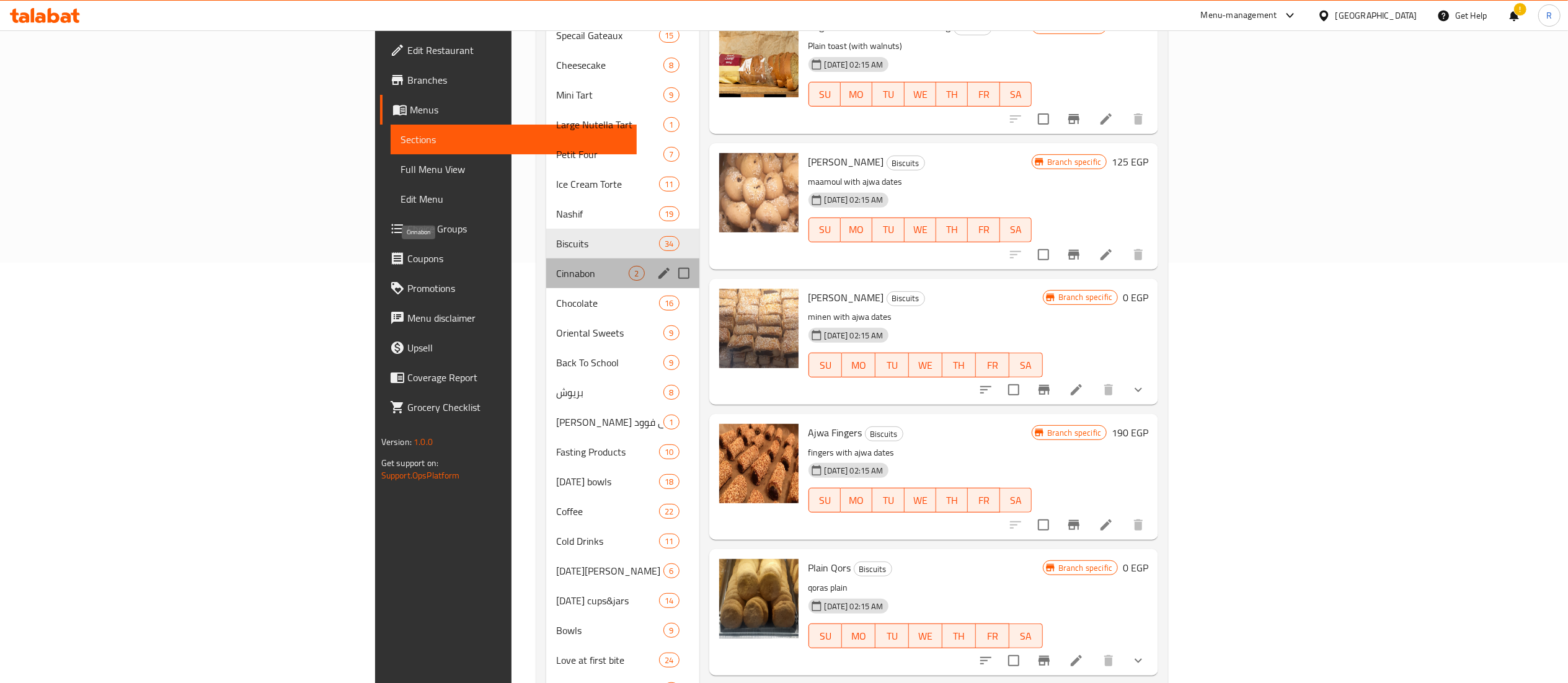
click at [556, 266] on span "Cinnabon" at bounding box center [593, 274] width 73 height 15
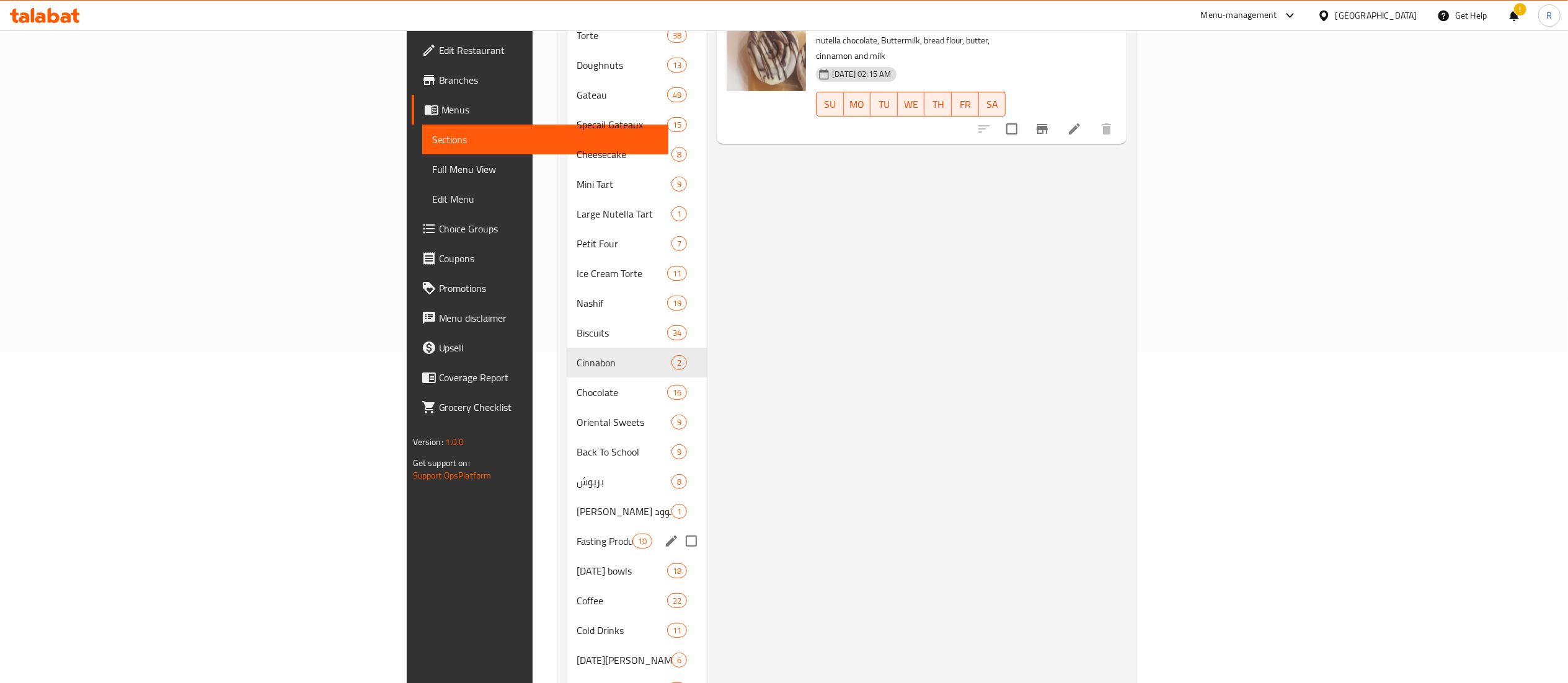
scroll to position [333, 0]
click at [577, 384] on span "Chocolate" at bounding box center [605, 391] width 55 height 15
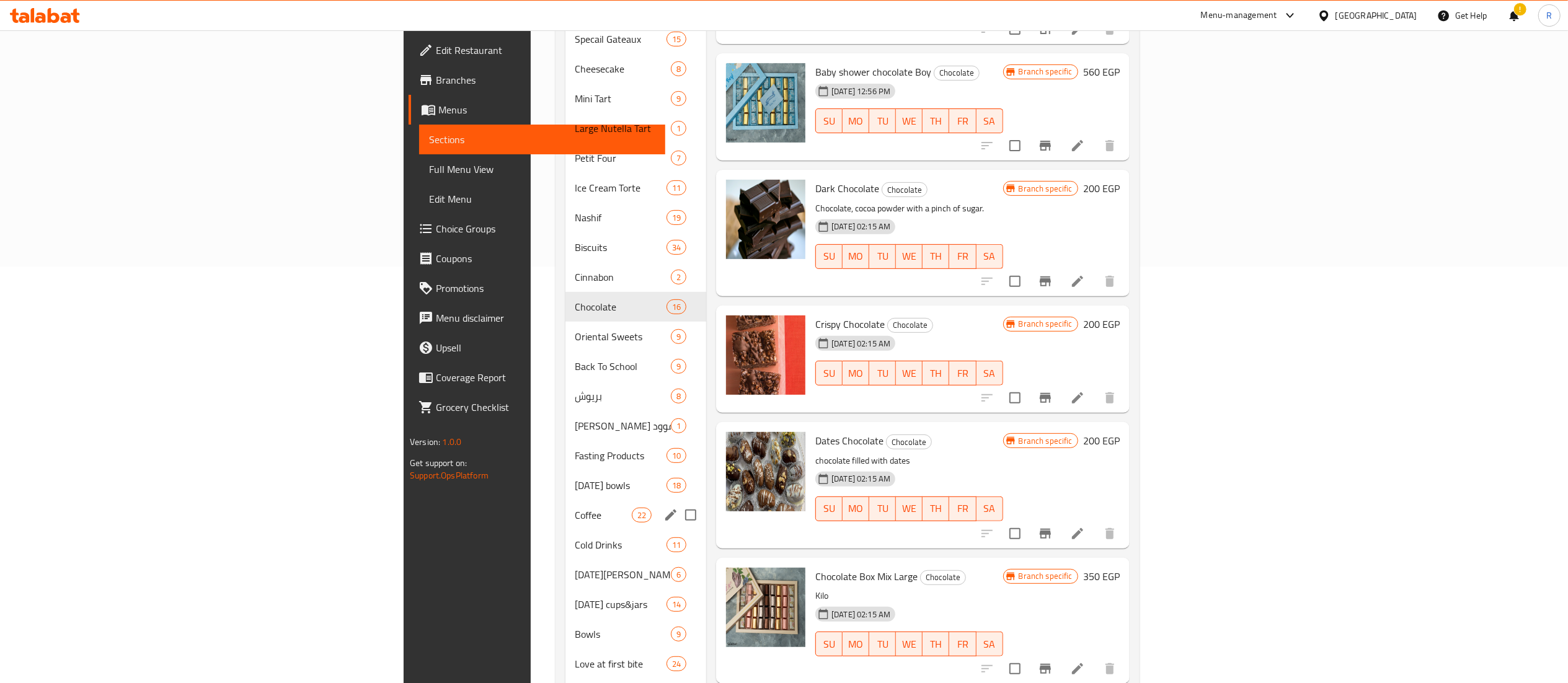
scroll to position [424, 0]
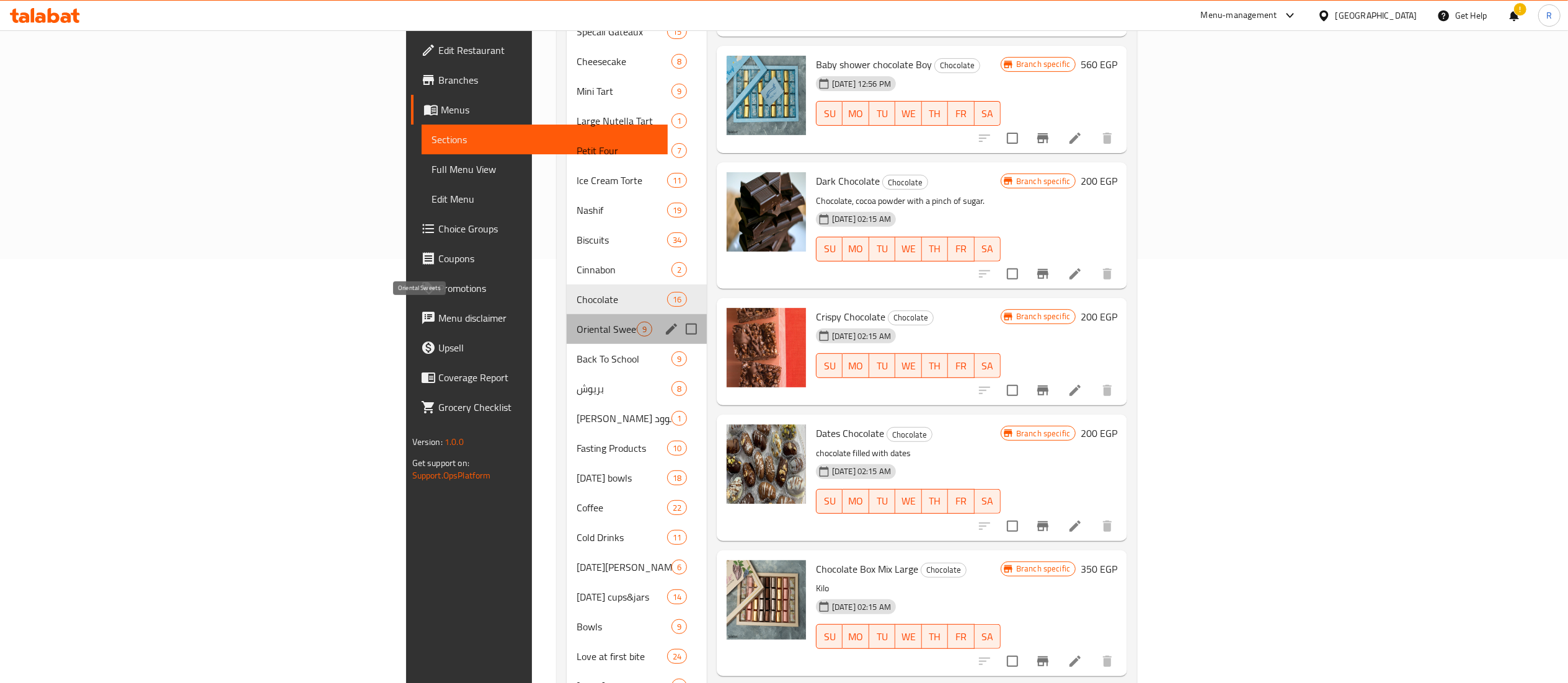
click at [577, 321] on span "Oriental Sweets" at bounding box center [606, 329] width 60 height 15
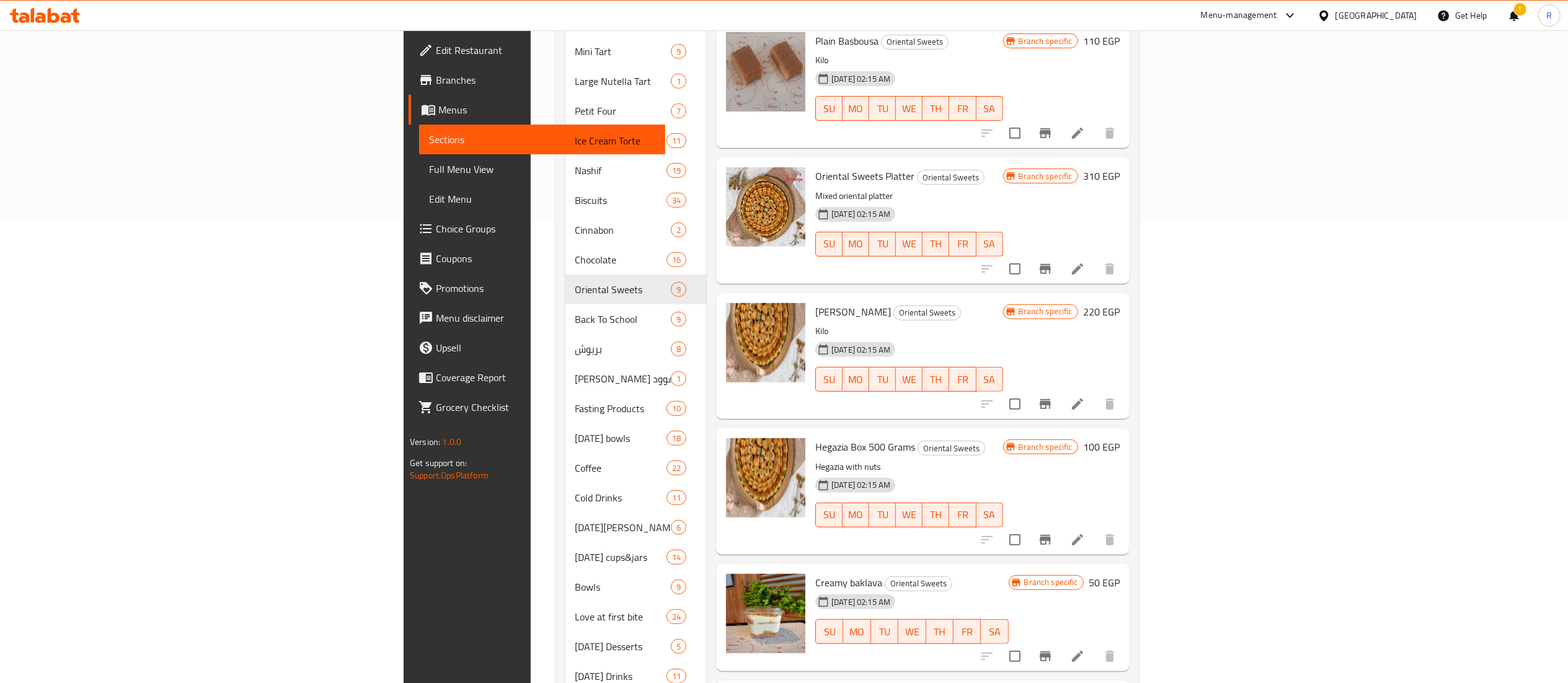
scroll to position [454, 0]
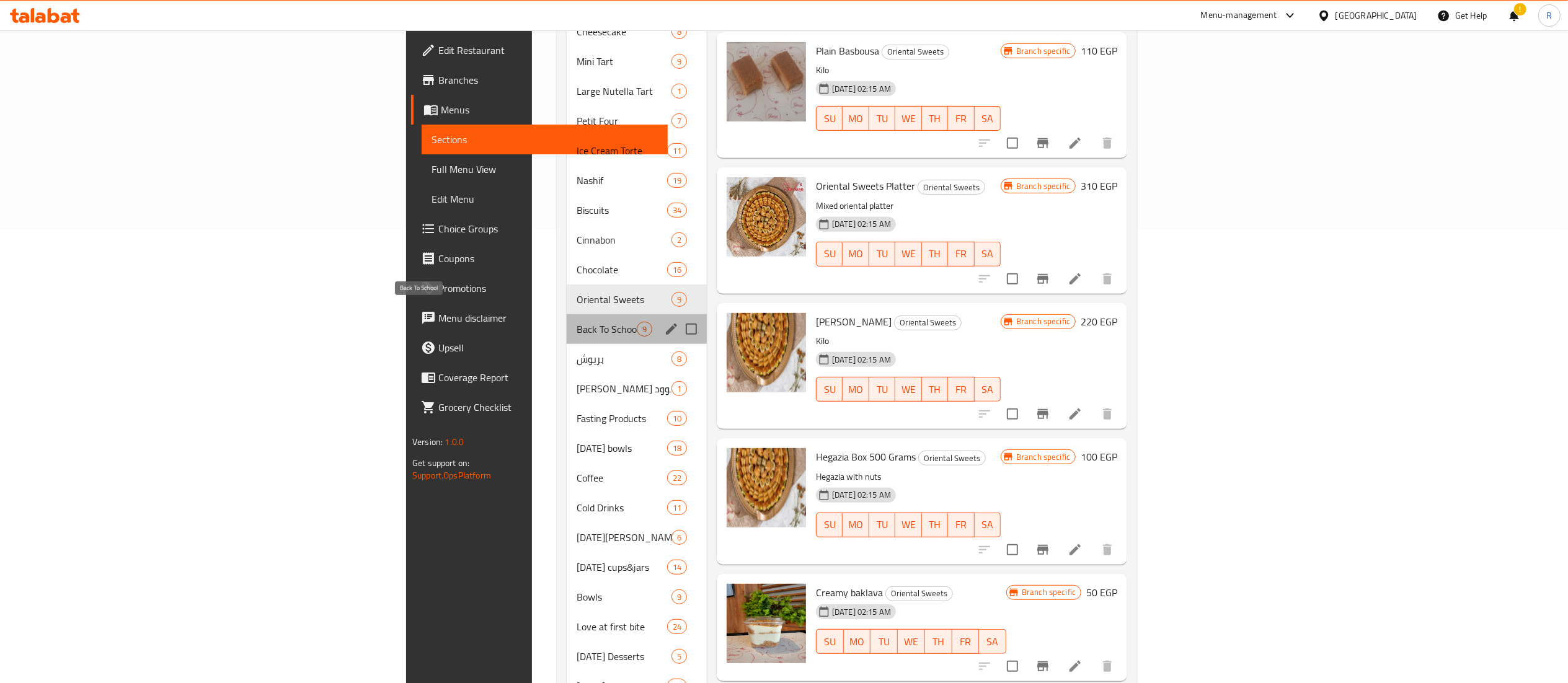
click at [577, 321] on span "Back To School" at bounding box center [606, 329] width 60 height 15
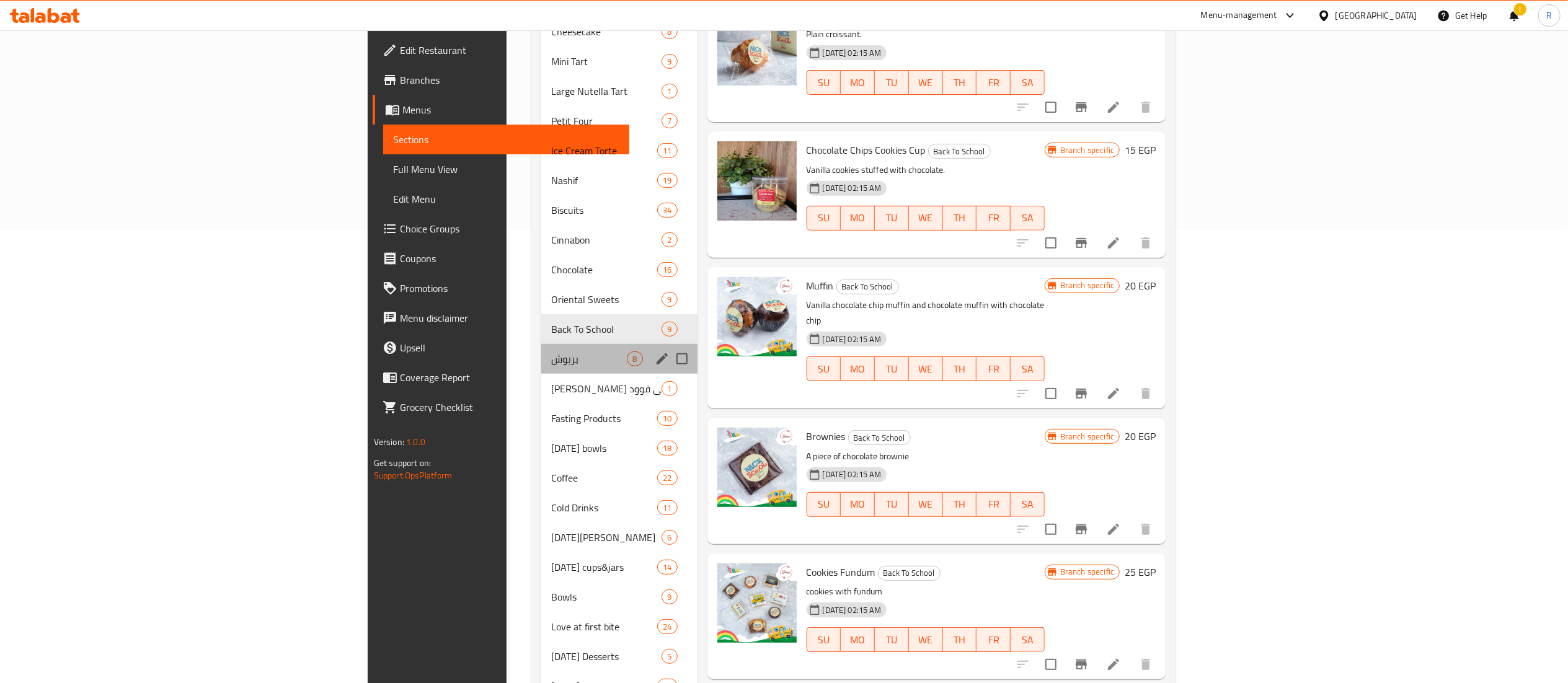
click at [542, 344] on div "بريوش 8" at bounding box center [619, 359] width 156 height 30
